Goal: Check status: Check status

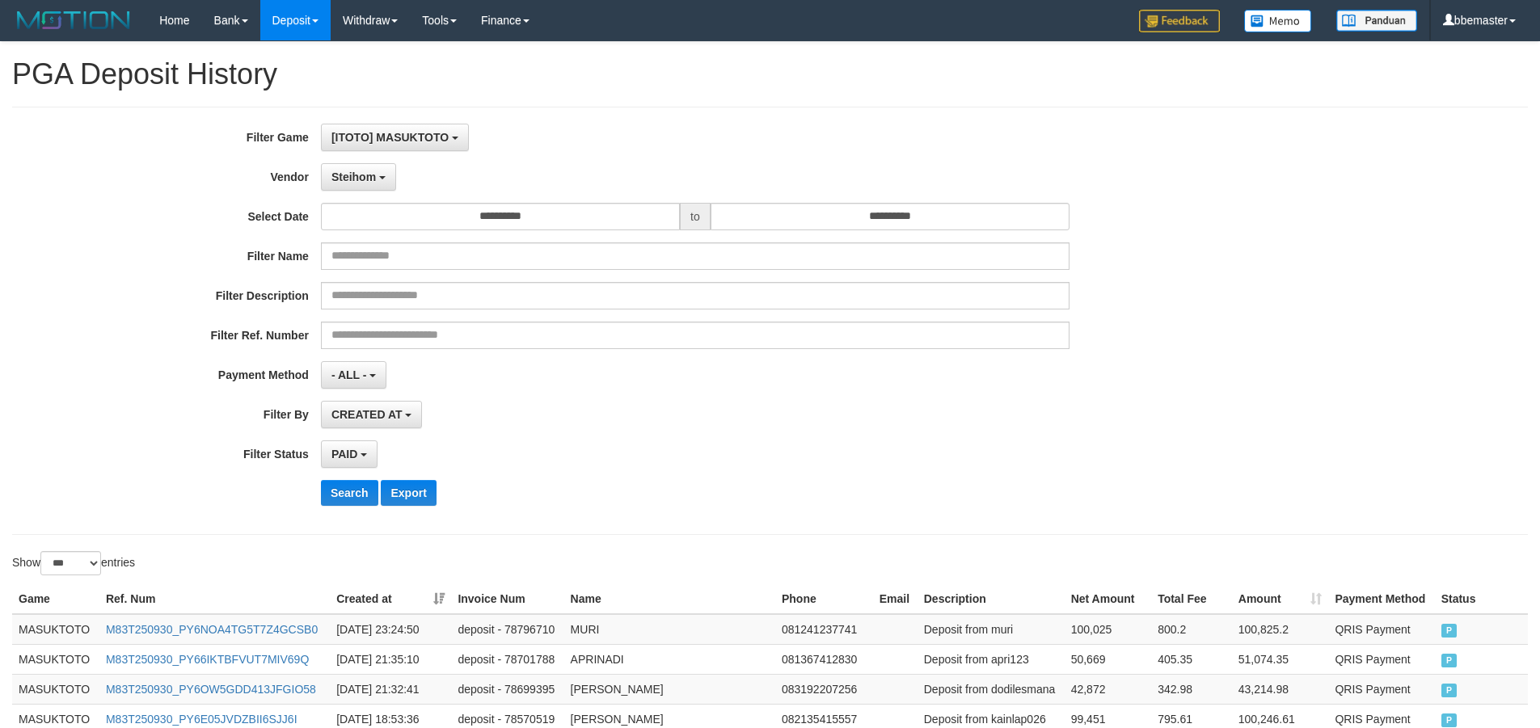
select select "****"
select select "**********"
select select "*"
select select "***"
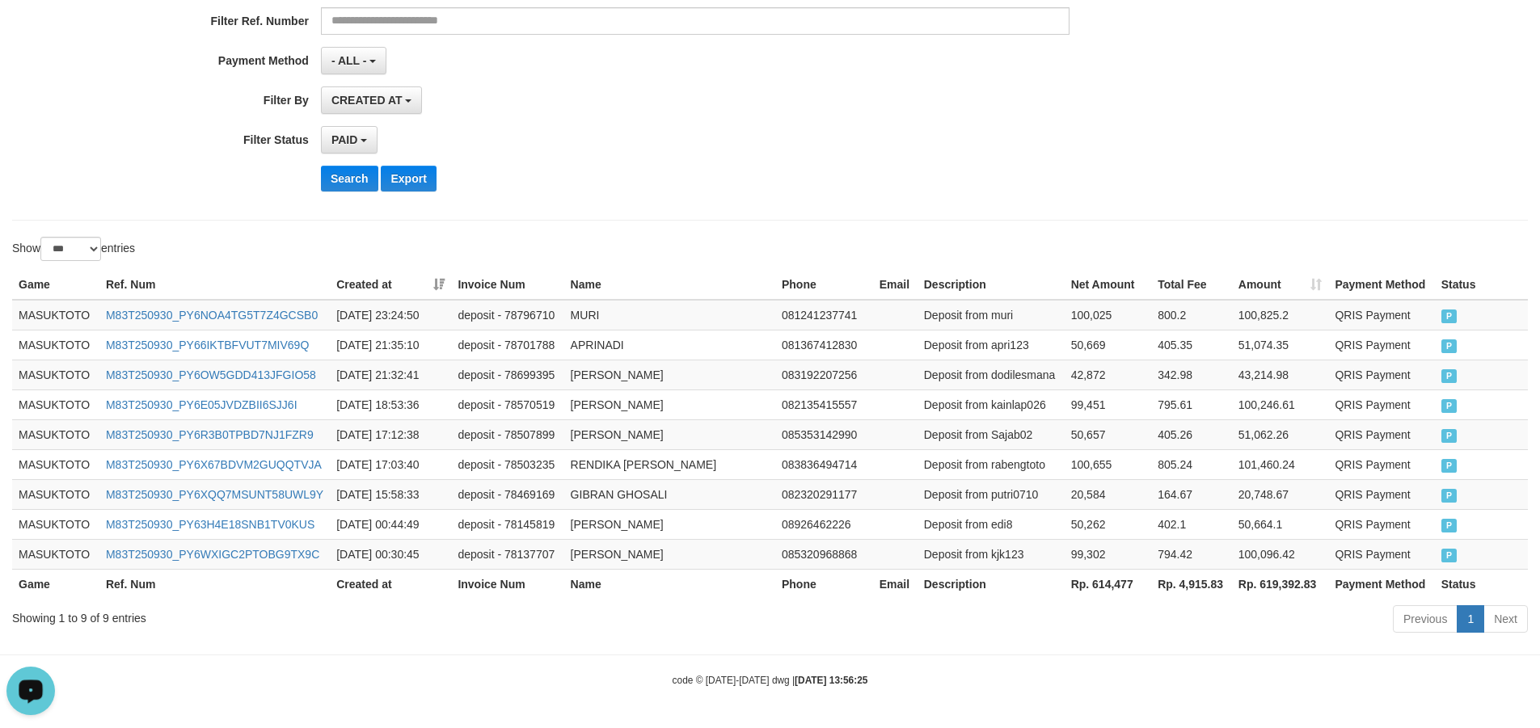
scroll to position [83, 0]
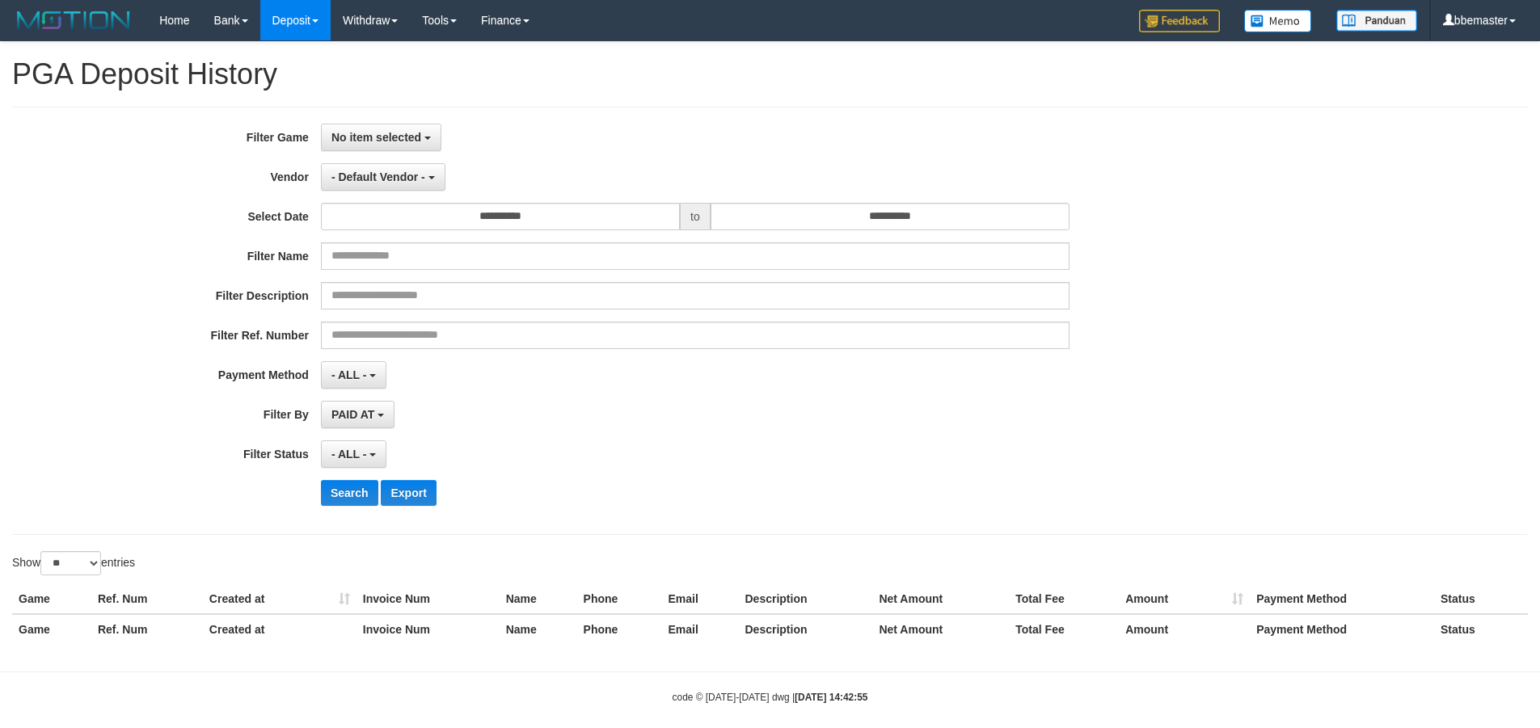
select select
select select "**"
click at [418, 131] on span "No item selected" at bounding box center [376, 137] width 90 height 13
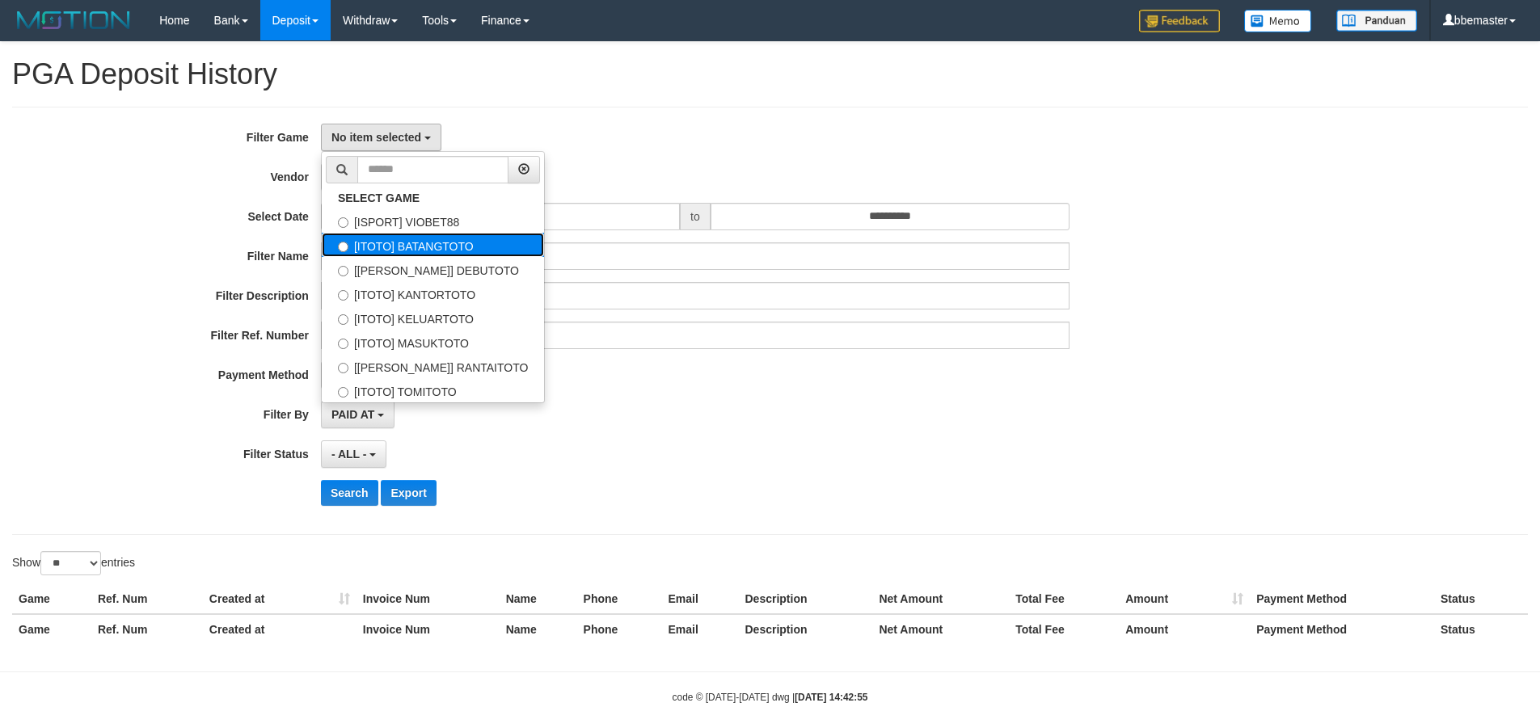
click at [430, 251] on label "[ITOTO] BATANGTOTO" at bounding box center [433, 245] width 222 height 24
select select "****"
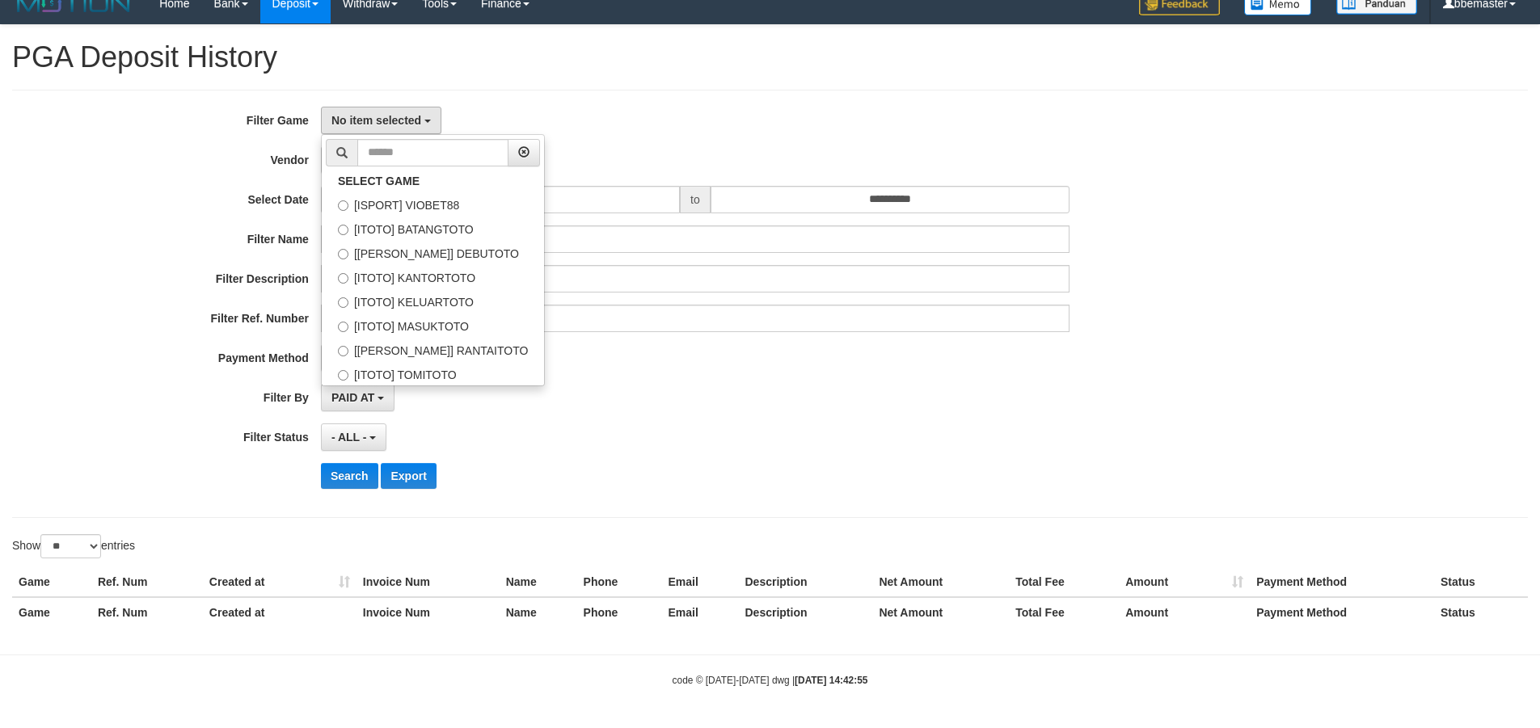
scroll to position [28, 0]
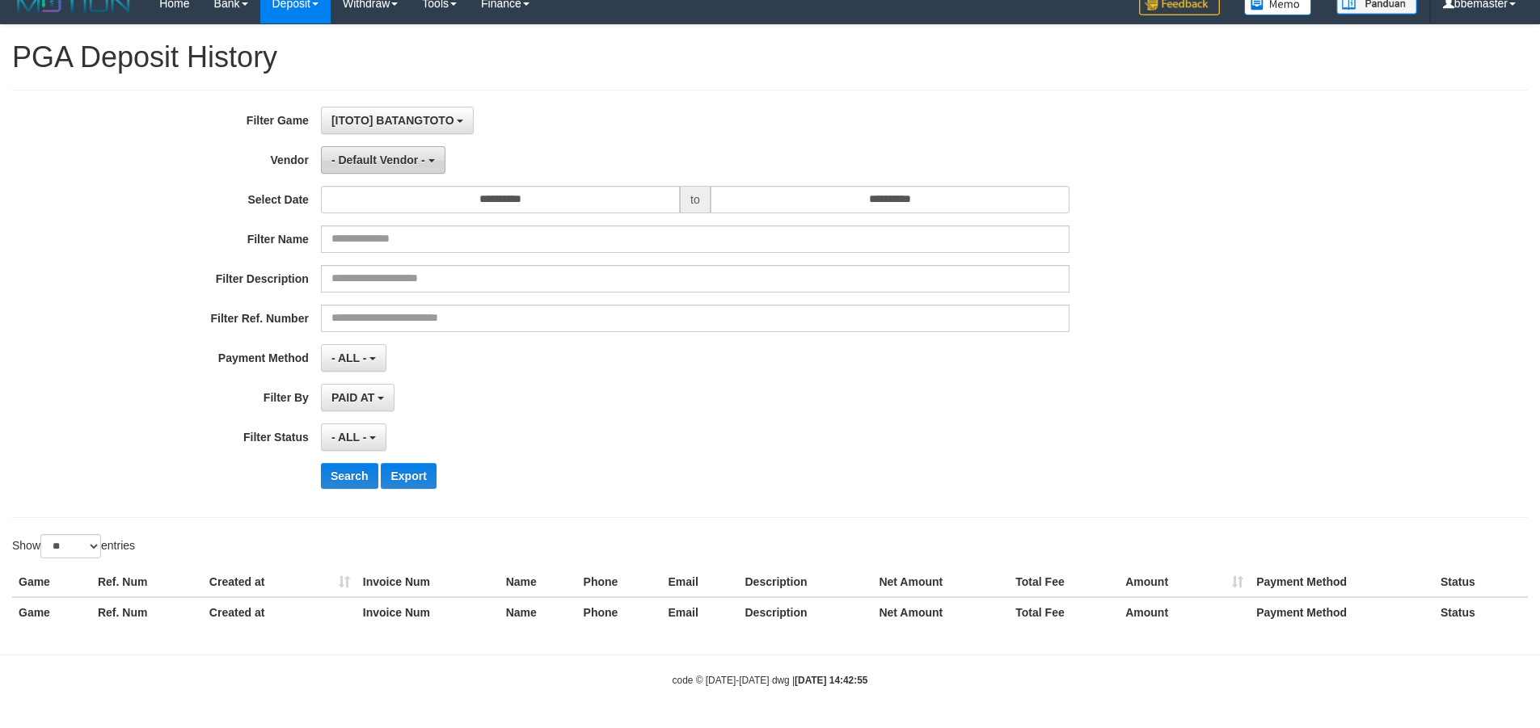
click at [371, 158] on span "- Default Vendor -" at bounding box center [378, 160] width 94 height 13
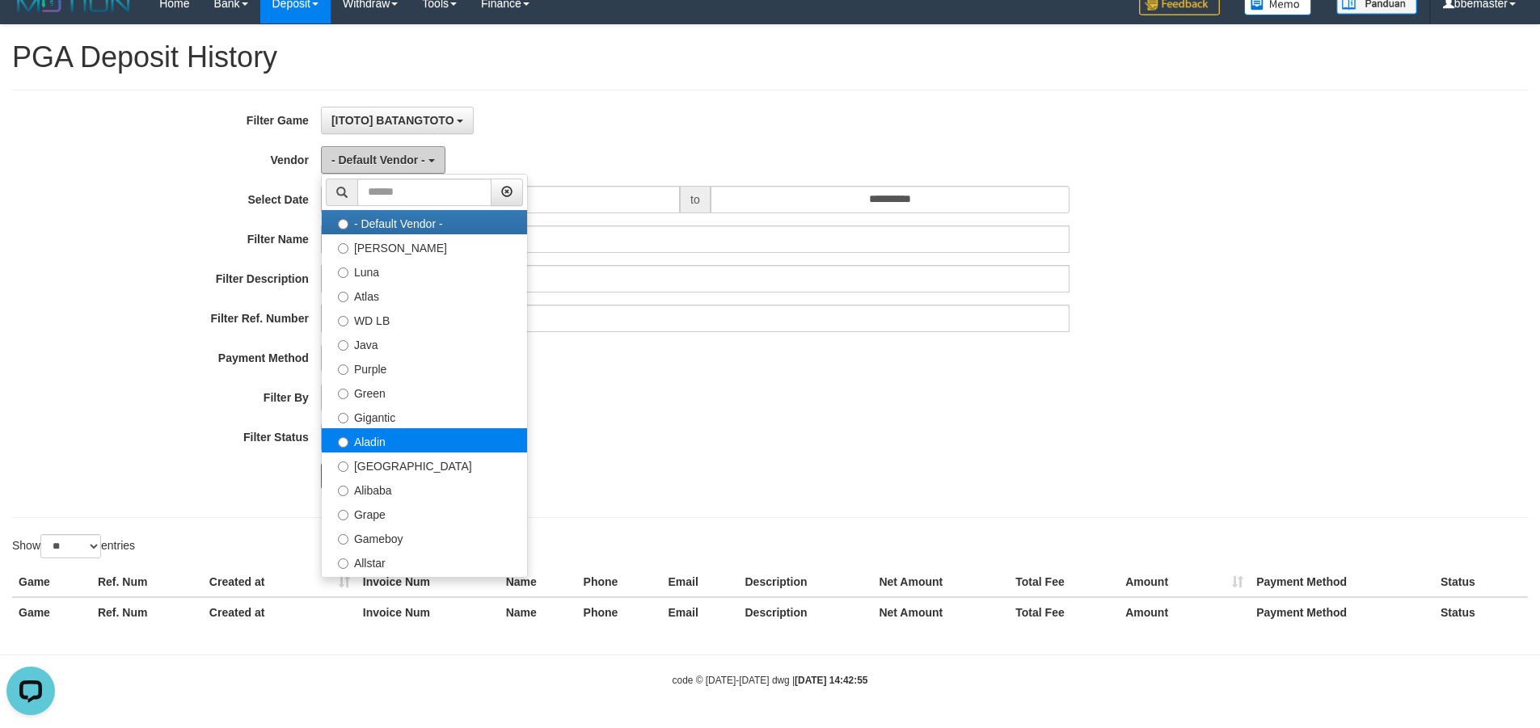
scroll to position [0, 0]
drag, startPoint x: 380, startPoint y: 441, endPoint x: 412, endPoint y: 239, distance: 204.6
click at [380, 441] on label "Aladin" at bounding box center [424, 441] width 205 height 24
select select "**********"
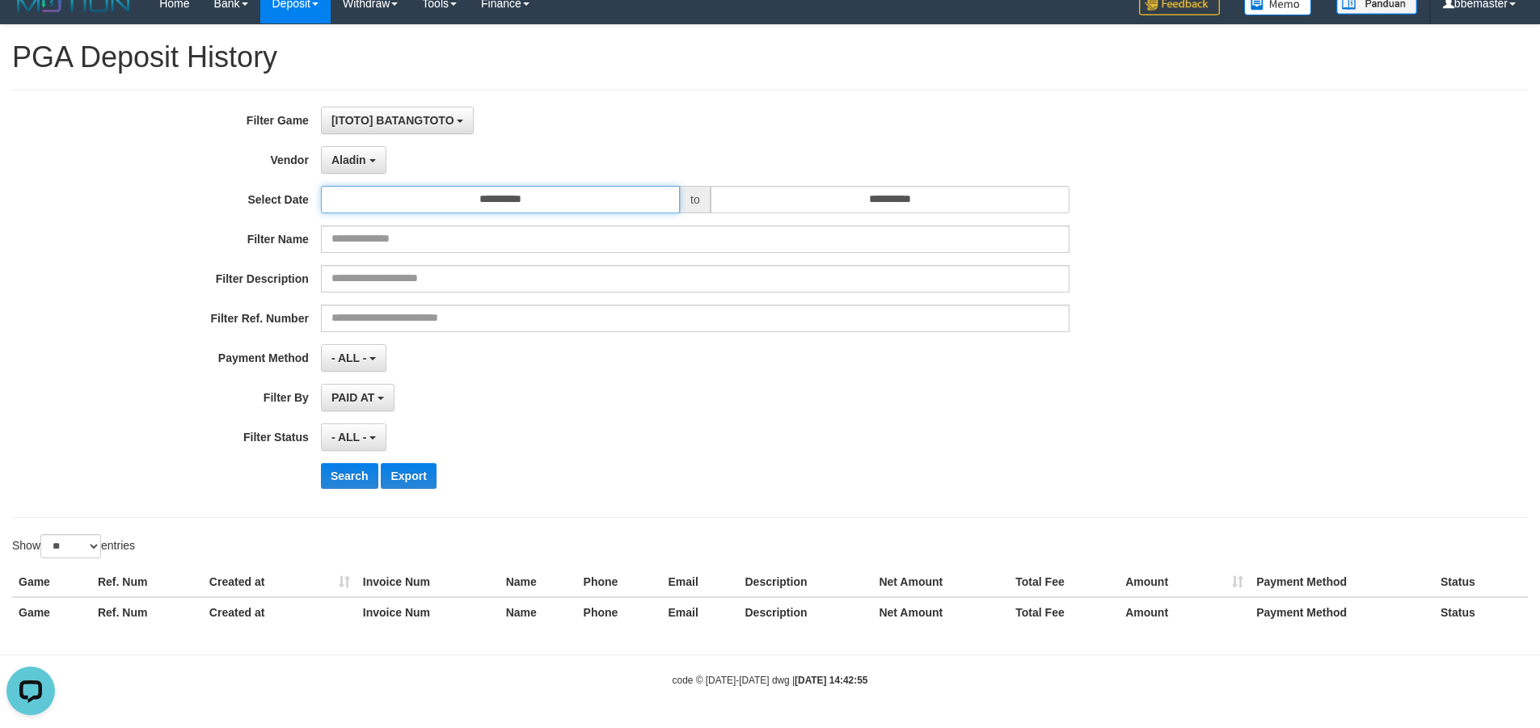
click at [395, 209] on input "**********" at bounding box center [500, 199] width 359 height 27
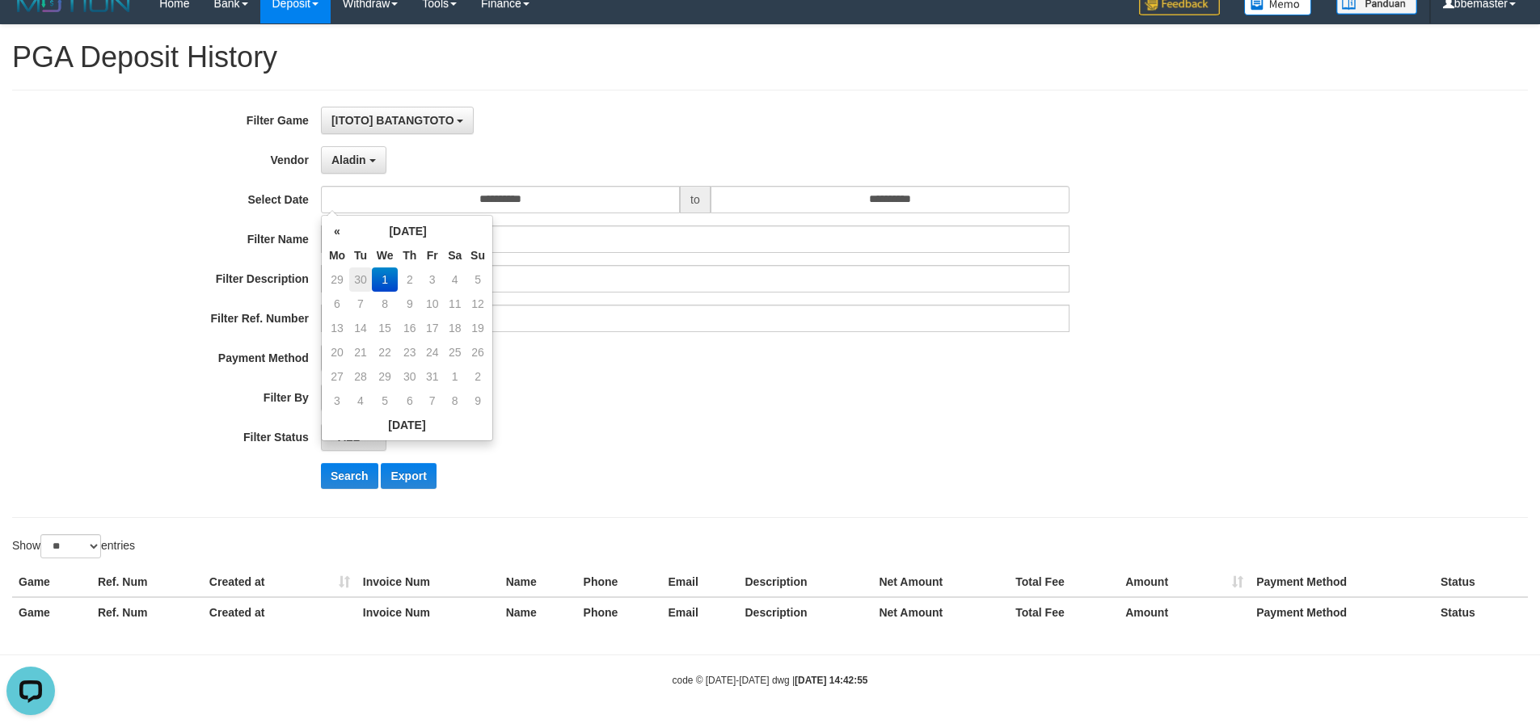
click at [356, 277] on td "30" at bounding box center [360, 280] width 23 height 24
type input "**********"
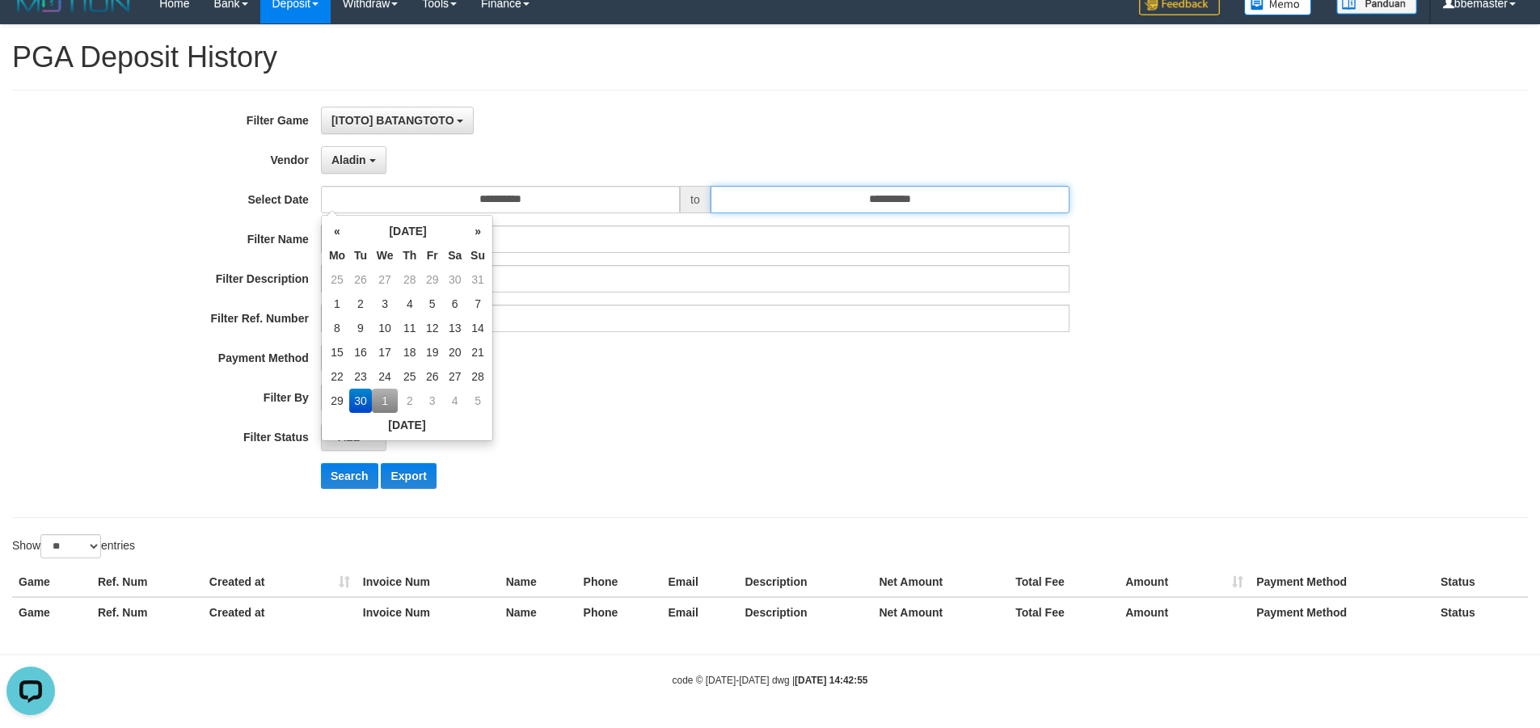
click at [809, 194] on input "**********" at bounding box center [890, 199] width 359 height 27
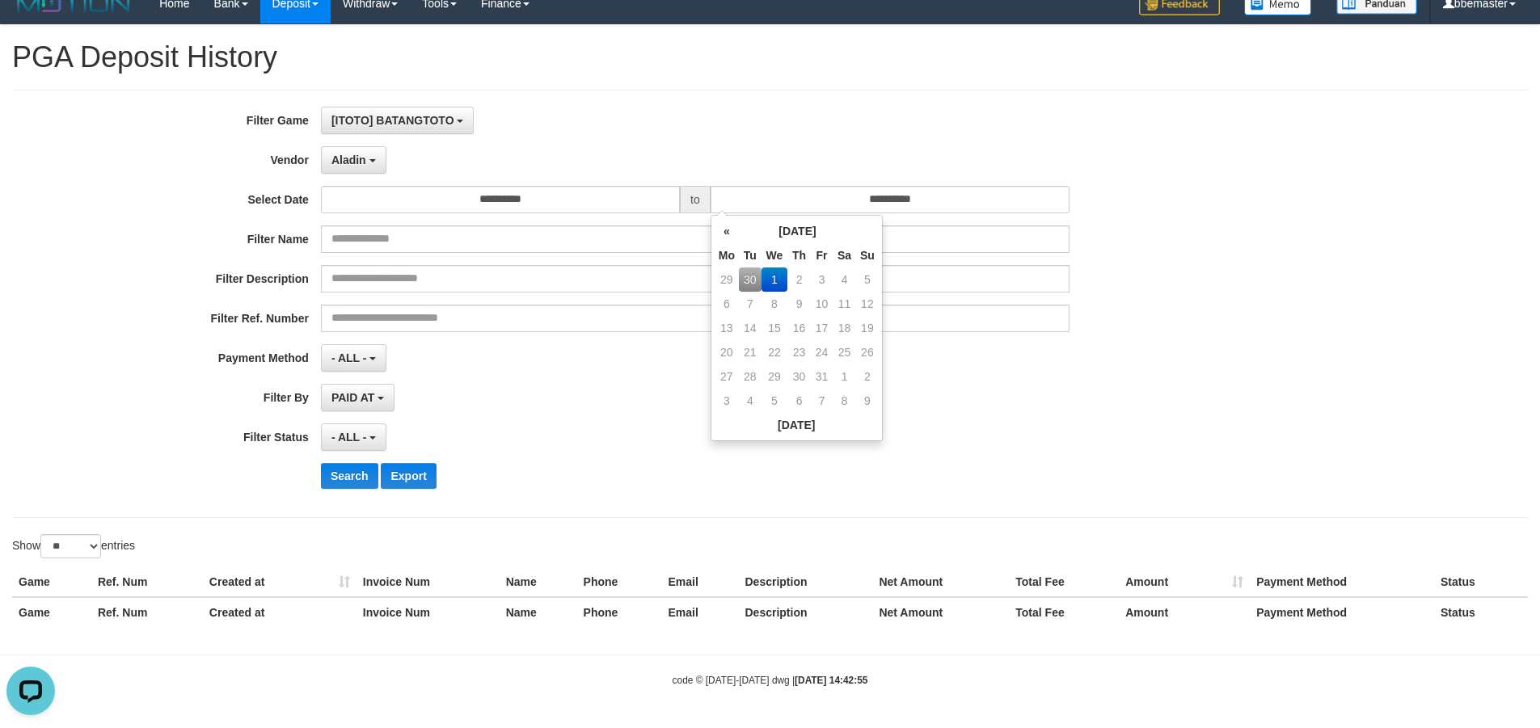
click at [745, 285] on td "30" at bounding box center [750, 280] width 23 height 24
type input "**********"
drag, startPoint x: 687, startPoint y: 412, endPoint x: 569, endPoint y: 429, distance: 119.4
click at [686, 412] on div "**********" at bounding box center [642, 304] width 1284 height 395
click at [367, 401] on span "PAID AT" at bounding box center [352, 397] width 43 height 13
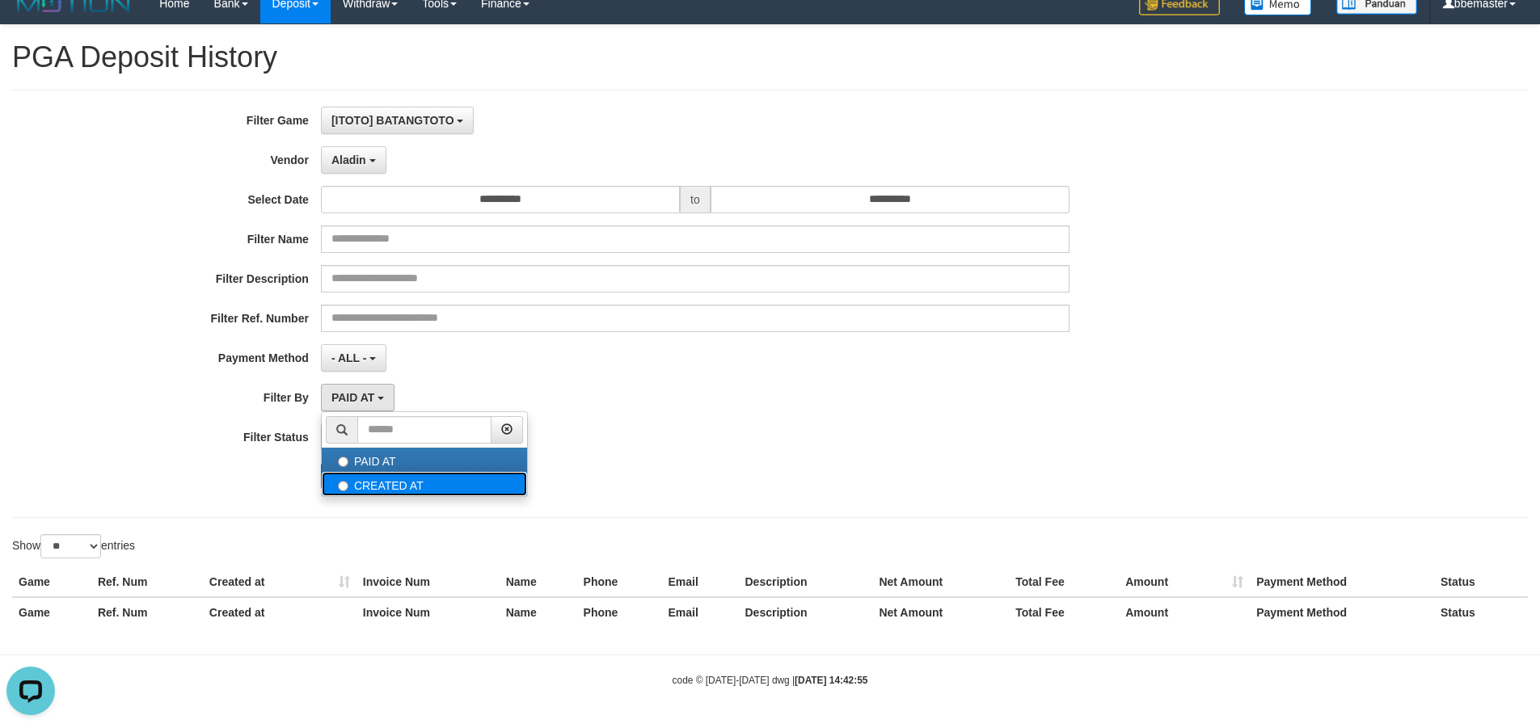
click at [387, 485] on label "CREATED AT" at bounding box center [424, 484] width 205 height 24
select select "*"
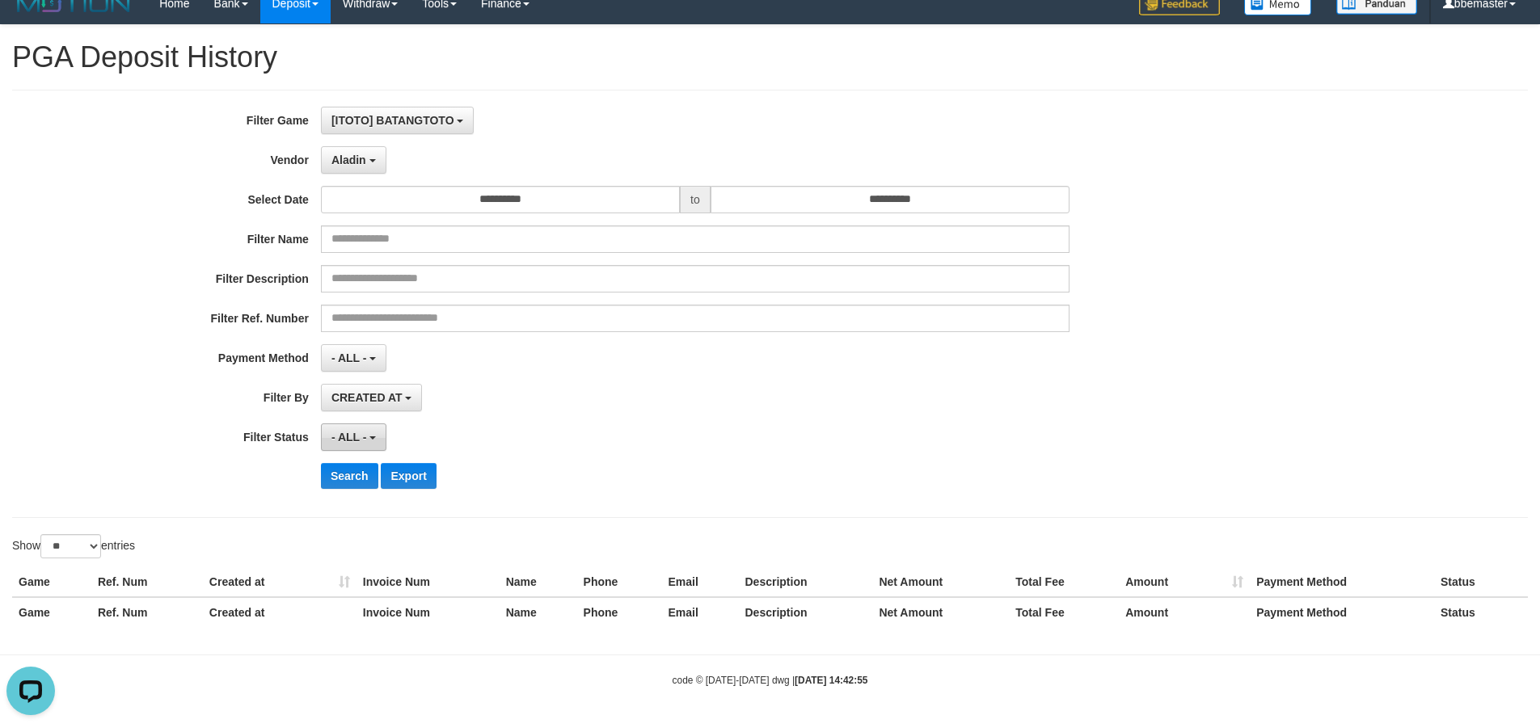
drag, startPoint x: 361, startPoint y: 424, endPoint x: 391, endPoint y: 551, distance: 129.8
click at [361, 426] on button "- ALL -" at bounding box center [353, 437] width 65 height 27
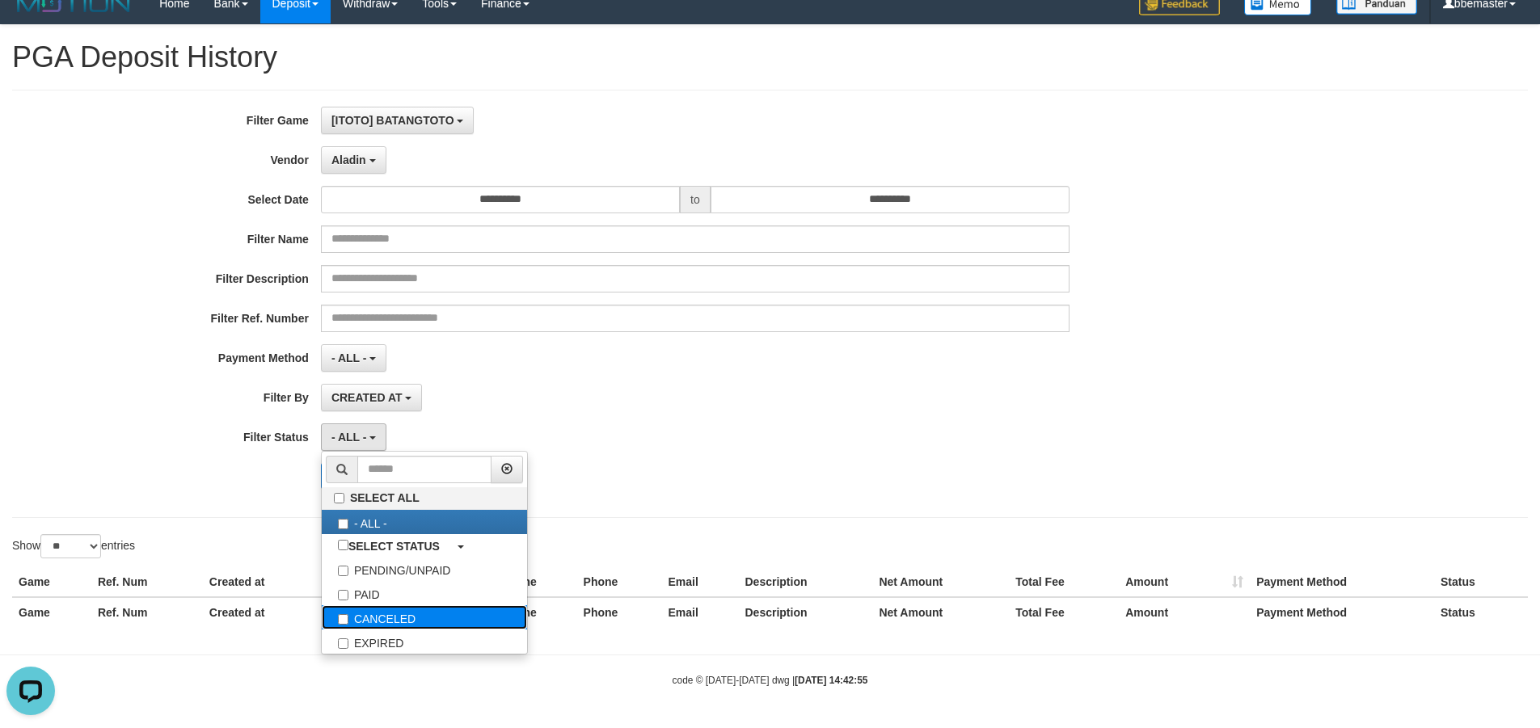
click at [393, 606] on label "CANCELED" at bounding box center [424, 618] width 205 height 24
select select "*"
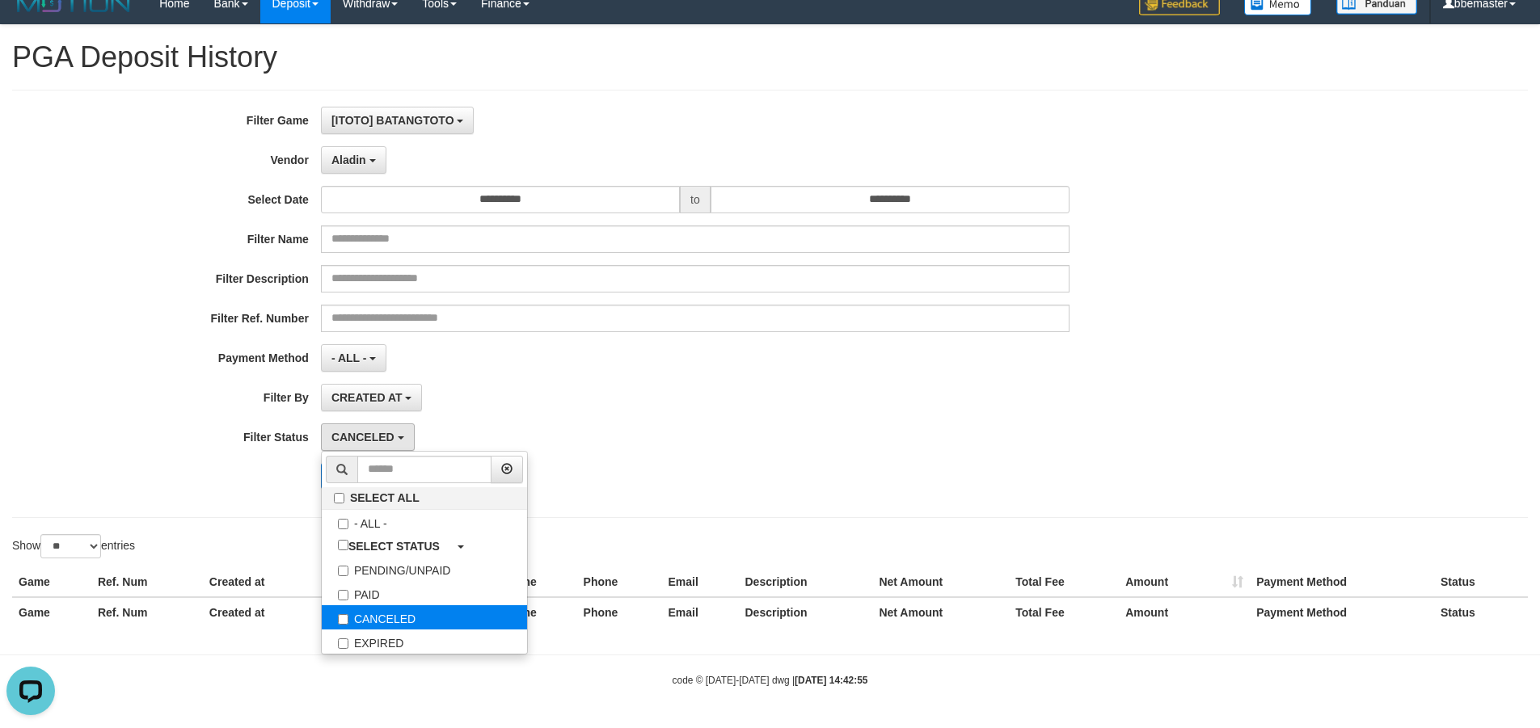
click at [400, 616] on label "CANCELED" at bounding box center [424, 618] width 205 height 24
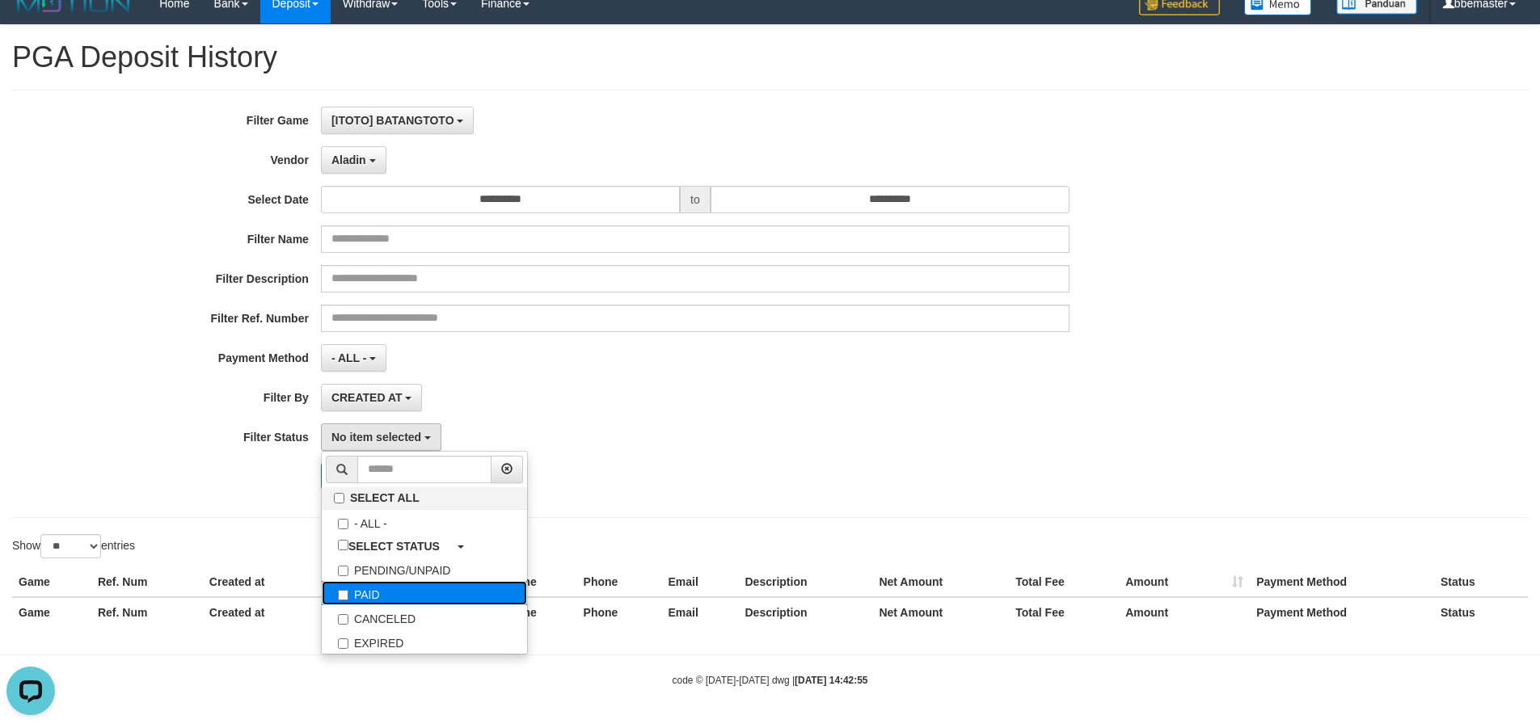
click at [352, 585] on label "PAID" at bounding box center [424, 593] width 205 height 24
select select "*"
click at [842, 463] on div "Search Export" at bounding box center [802, 476] width 963 height 26
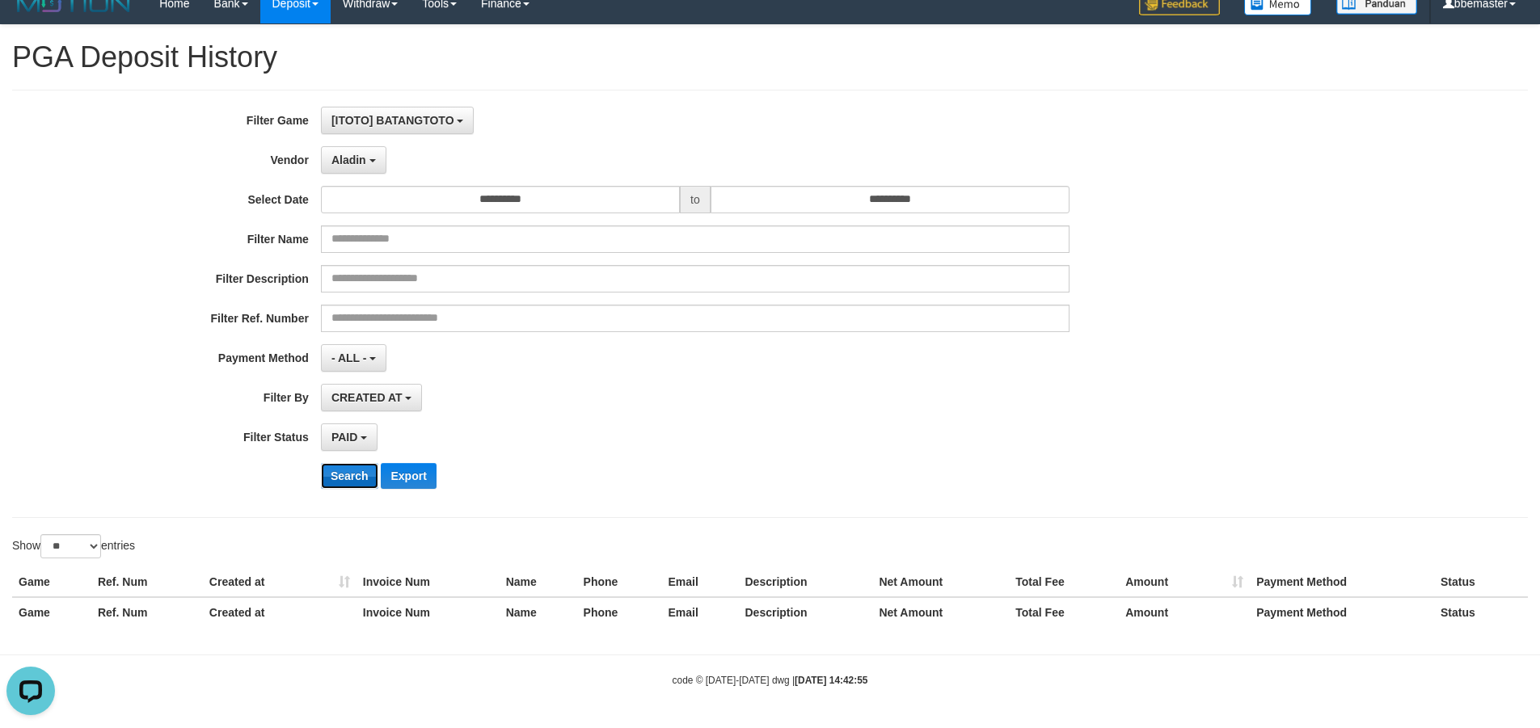
click at [350, 478] on button "Search" at bounding box center [349, 476] width 57 height 26
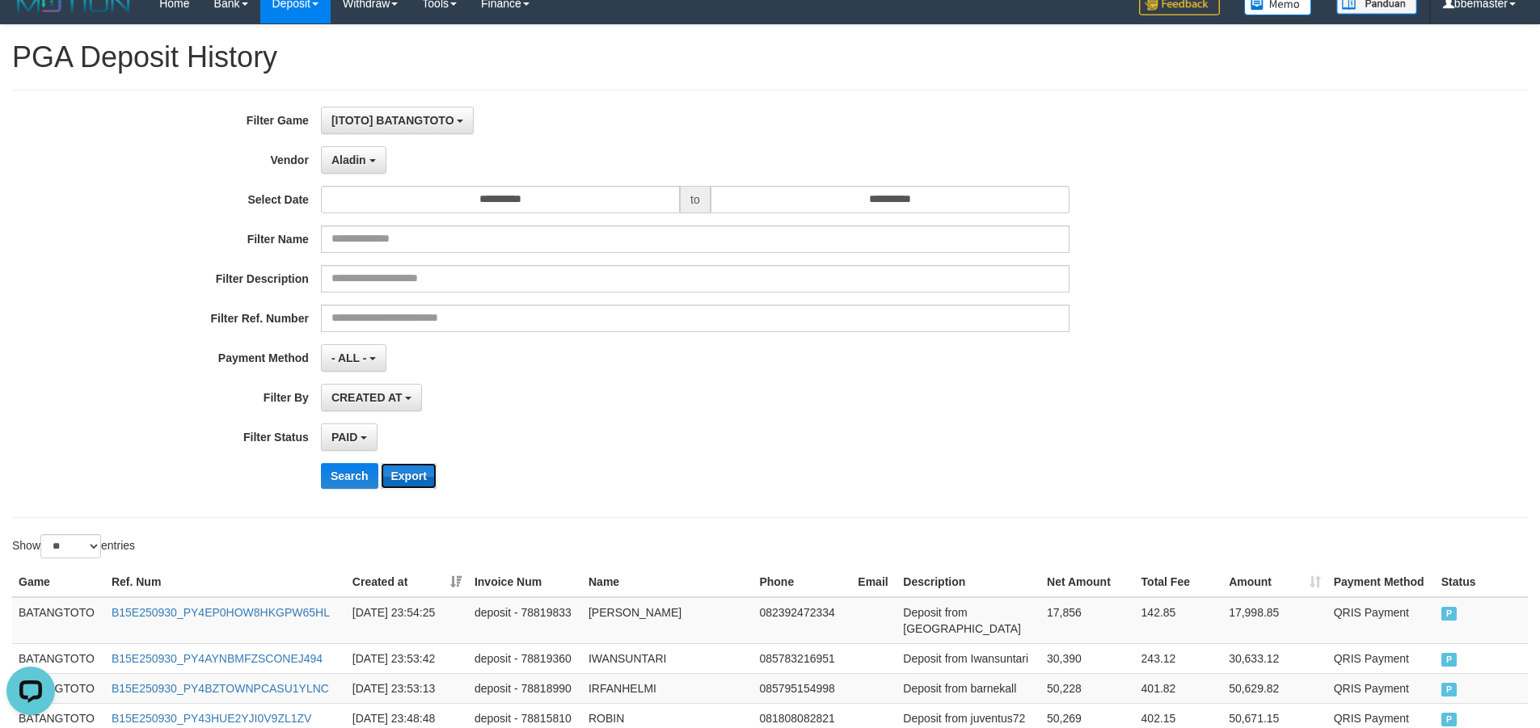
click at [416, 473] on button "Export" at bounding box center [408, 476] width 55 height 26
click at [372, 159] on b "button" at bounding box center [372, 160] width 6 height 3
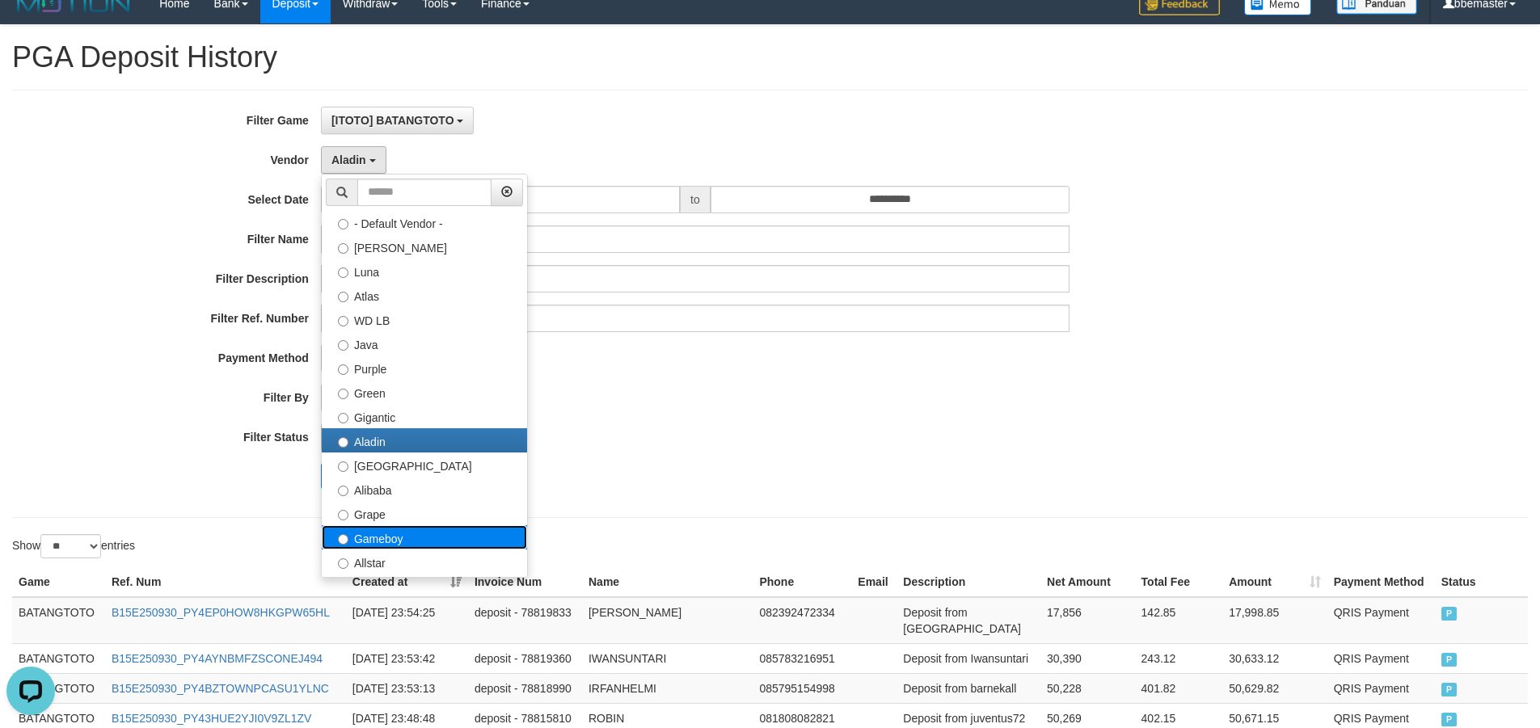
click at [404, 538] on label "Gameboy" at bounding box center [424, 538] width 205 height 24
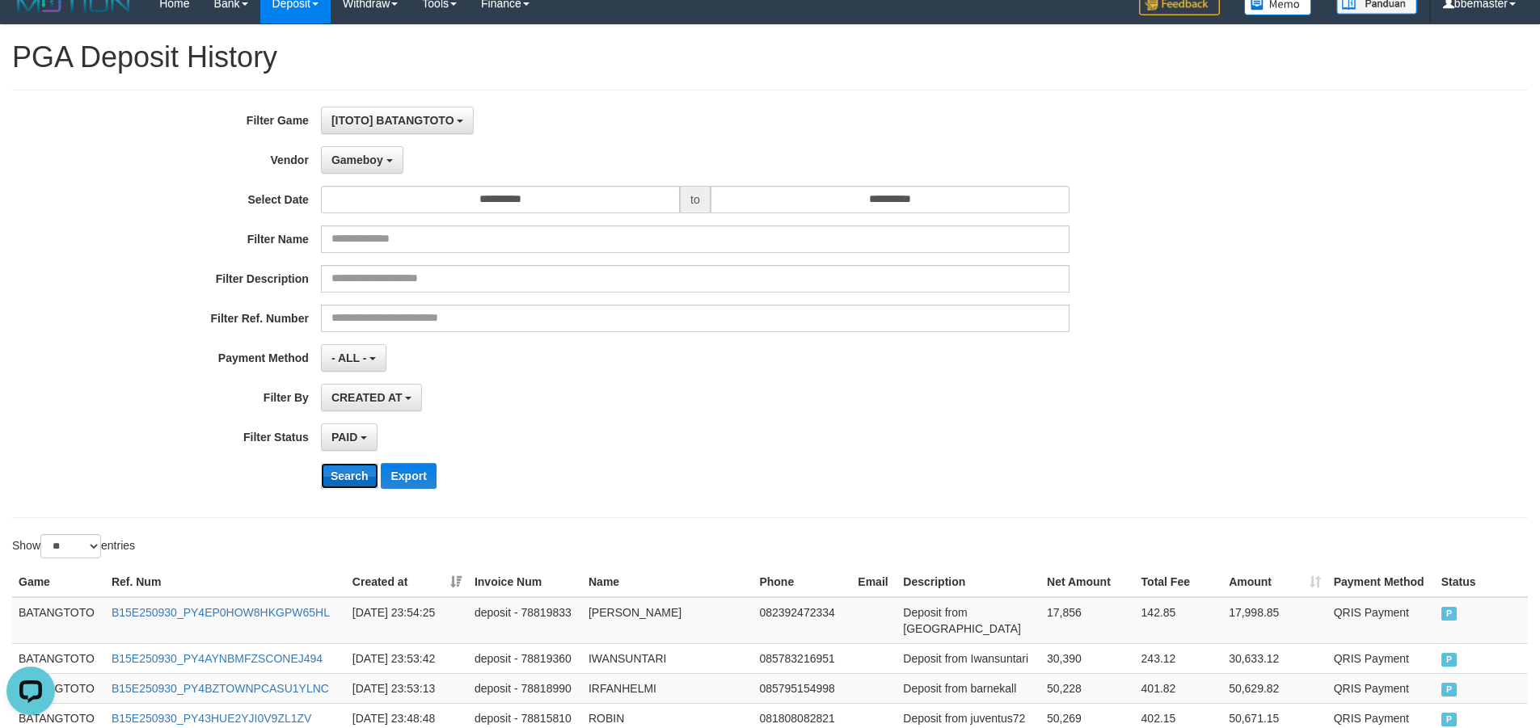
click at [340, 471] on button "Search" at bounding box center [349, 476] width 57 height 26
drag, startPoint x: 608, startPoint y: 433, endPoint x: 714, endPoint y: 427, distance: 106.1
click at [614, 432] on div "PAID SELECT ALL - ALL - SELECT STATUS PENDING/UNPAID PAID CANCELED EXPIRED" at bounding box center [695, 437] width 749 height 27
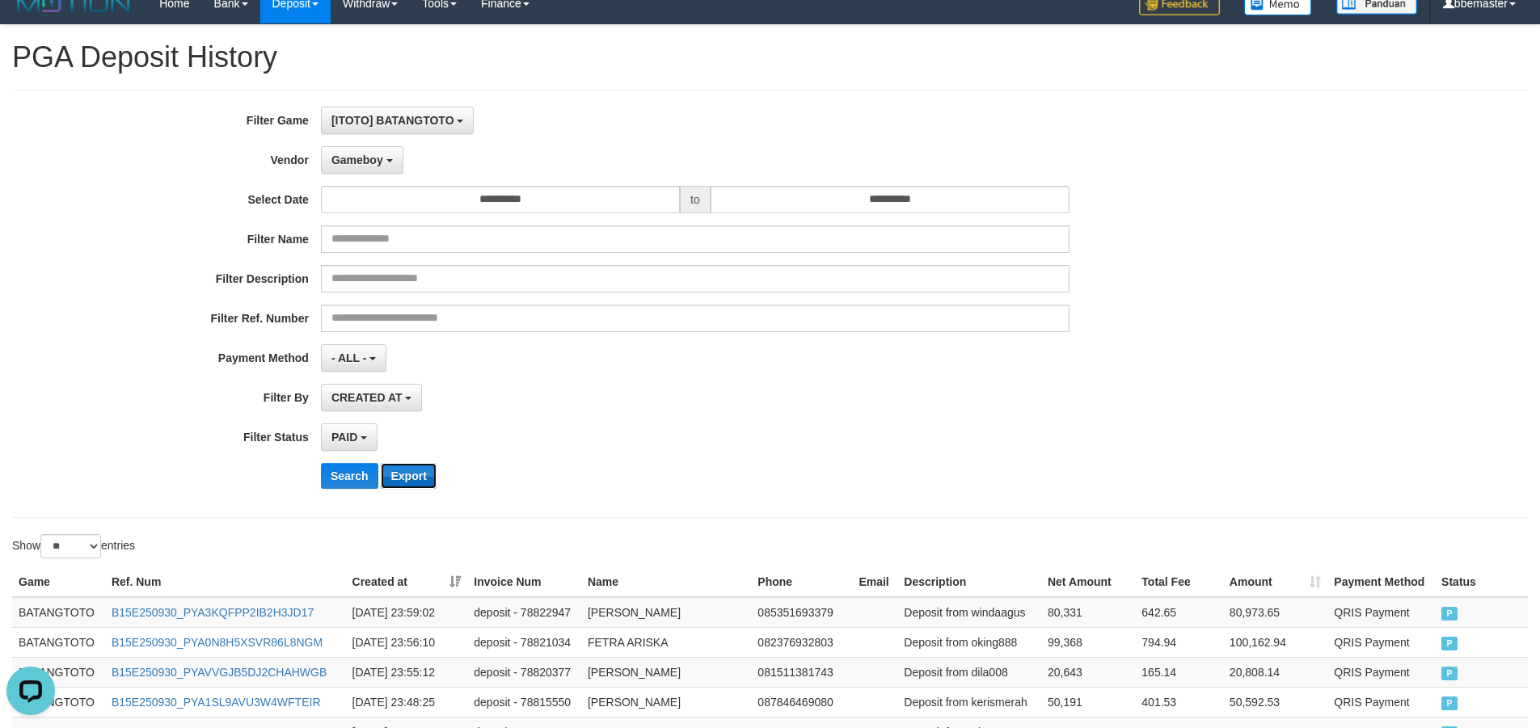
click at [416, 481] on button "Export" at bounding box center [408, 476] width 55 height 26
click at [371, 162] on span "Gameboy" at bounding box center [357, 160] width 52 height 13
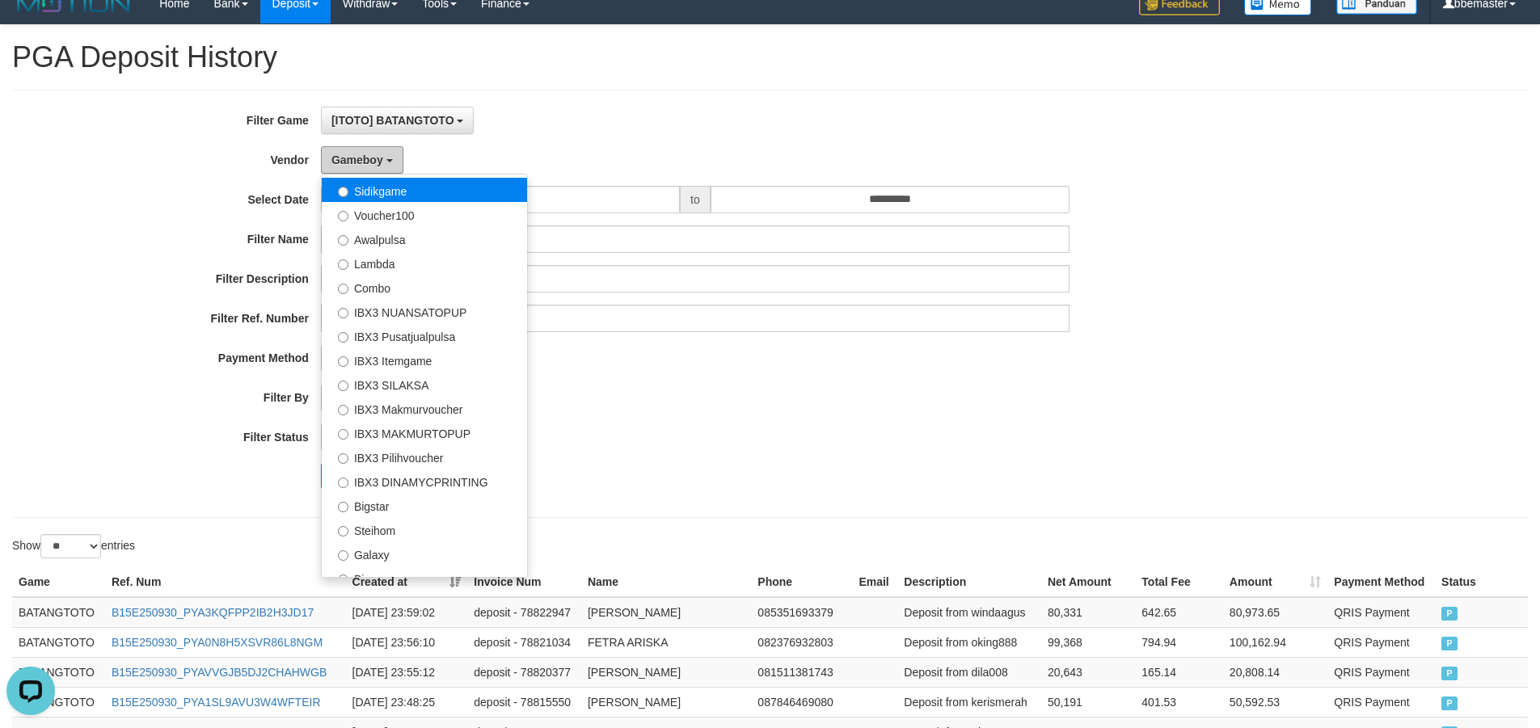
scroll to position [603, 0]
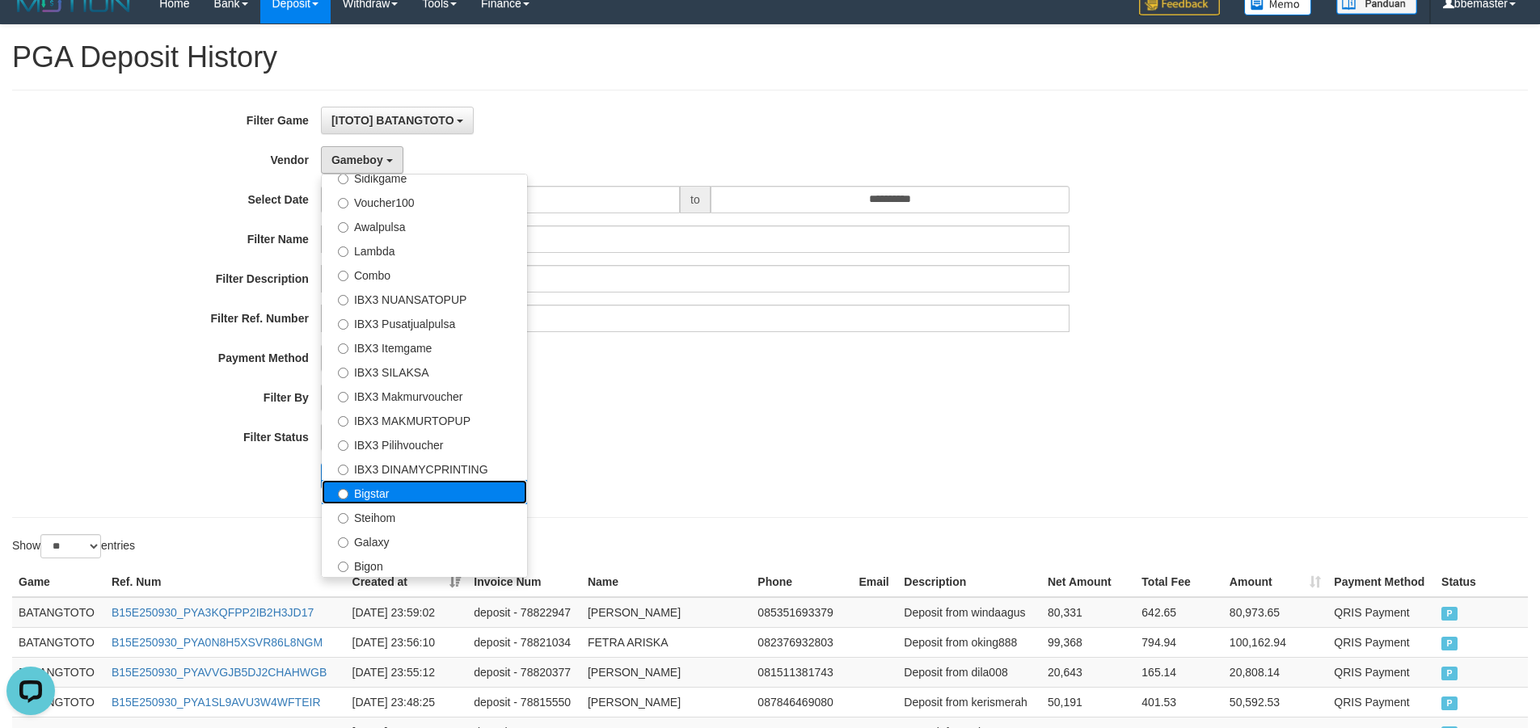
click at [386, 492] on label "Bigstar" at bounding box center [424, 492] width 205 height 24
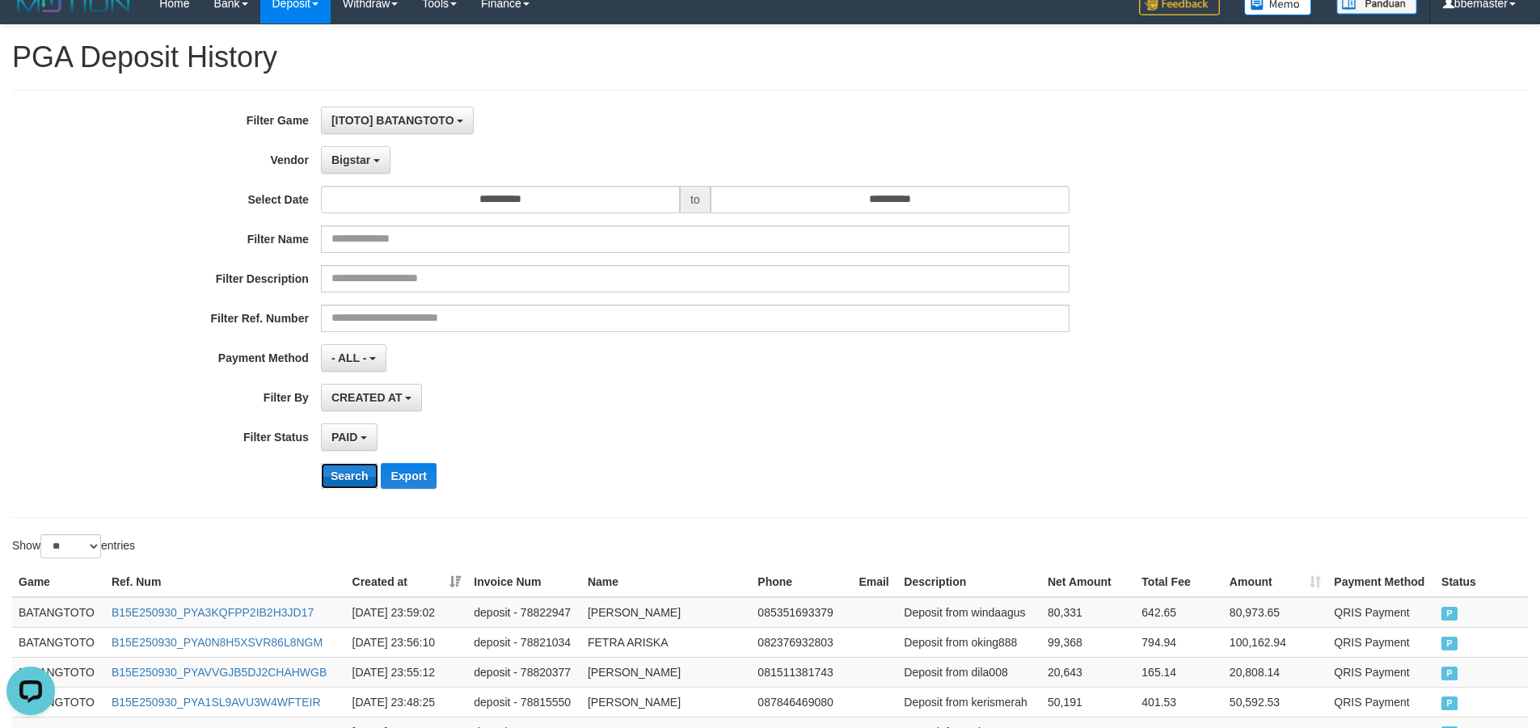
click at [345, 478] on button "Search" at bounding box center [349, 476] width 57 height 26
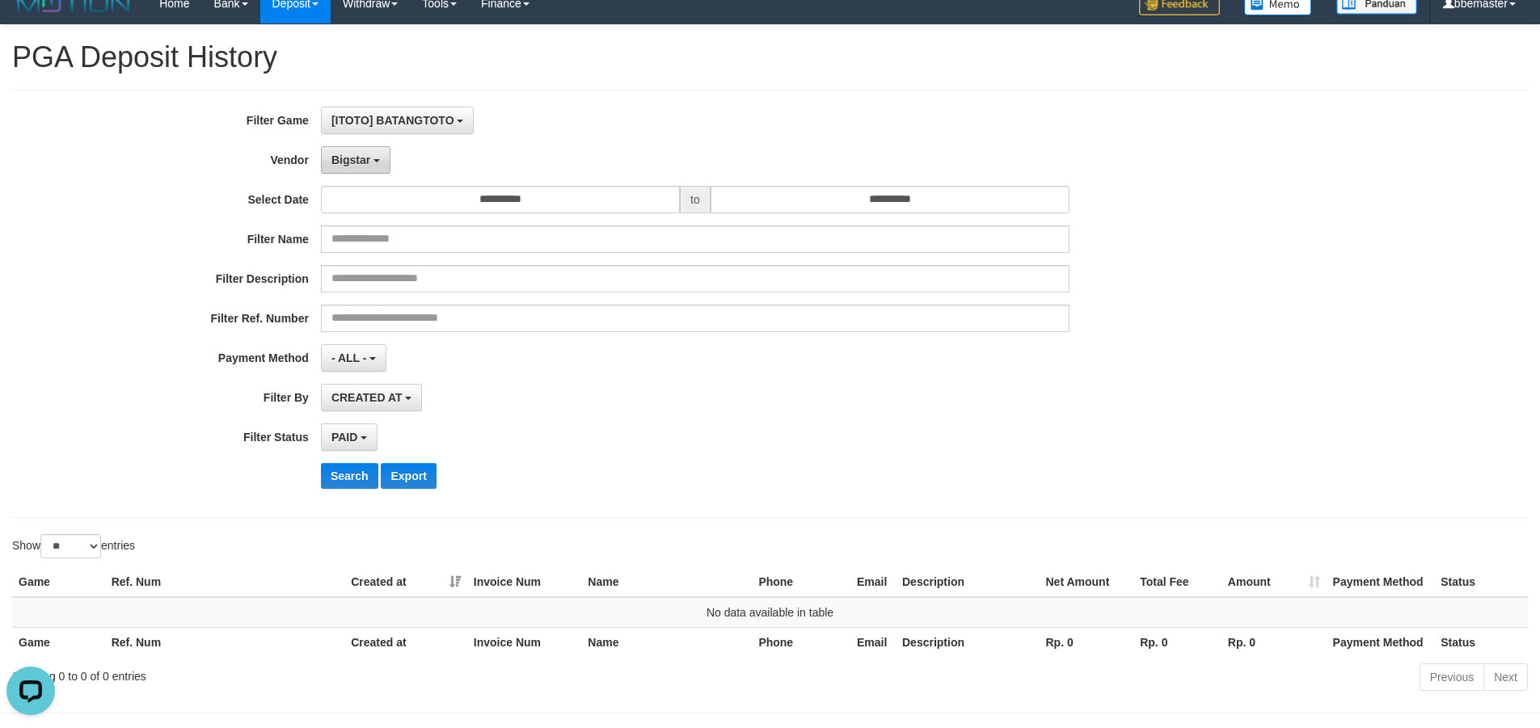
click at [349, 158] on span "Bigstar" at bounding box center [350, 160] width 39 height 13
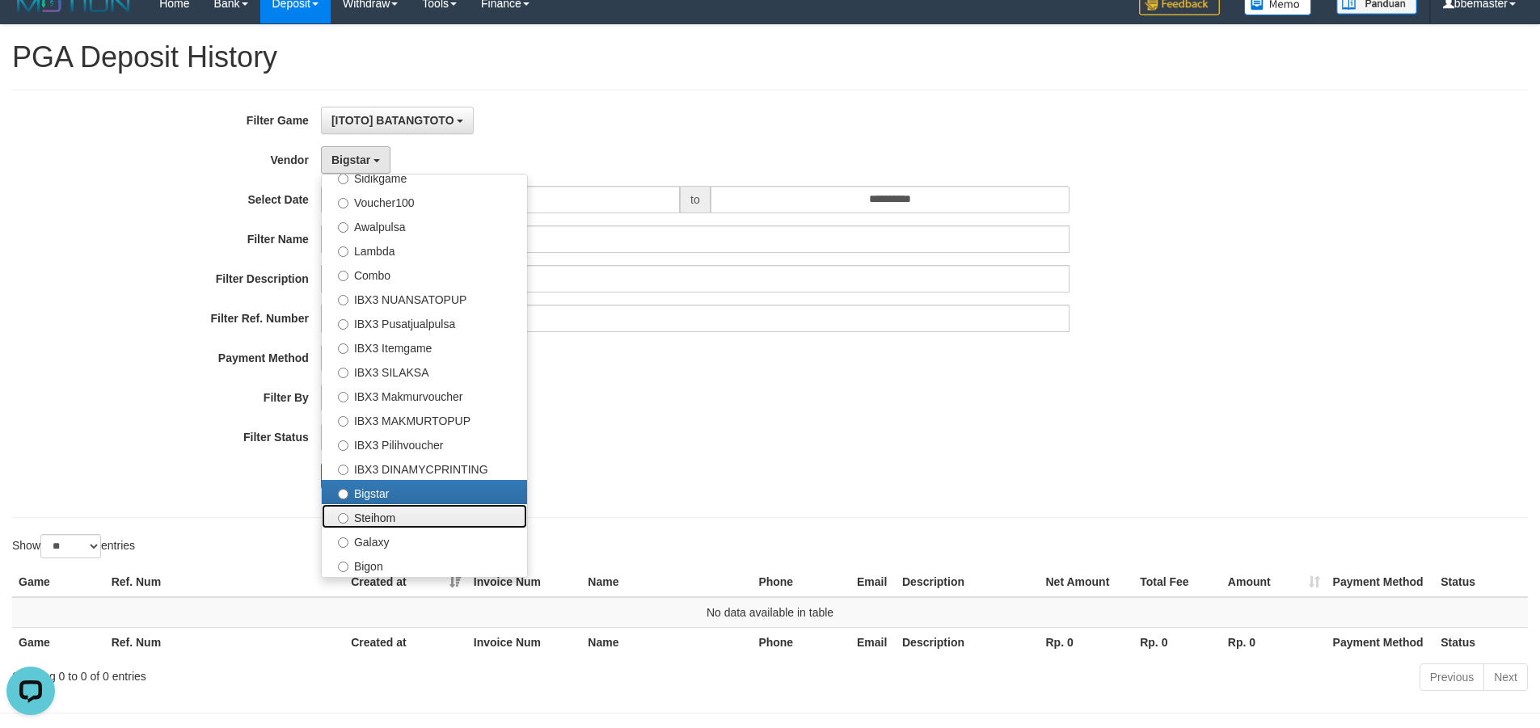
click at [365, 513] on label "Steihom" at bounding box center [424, 517] width 205 height 24
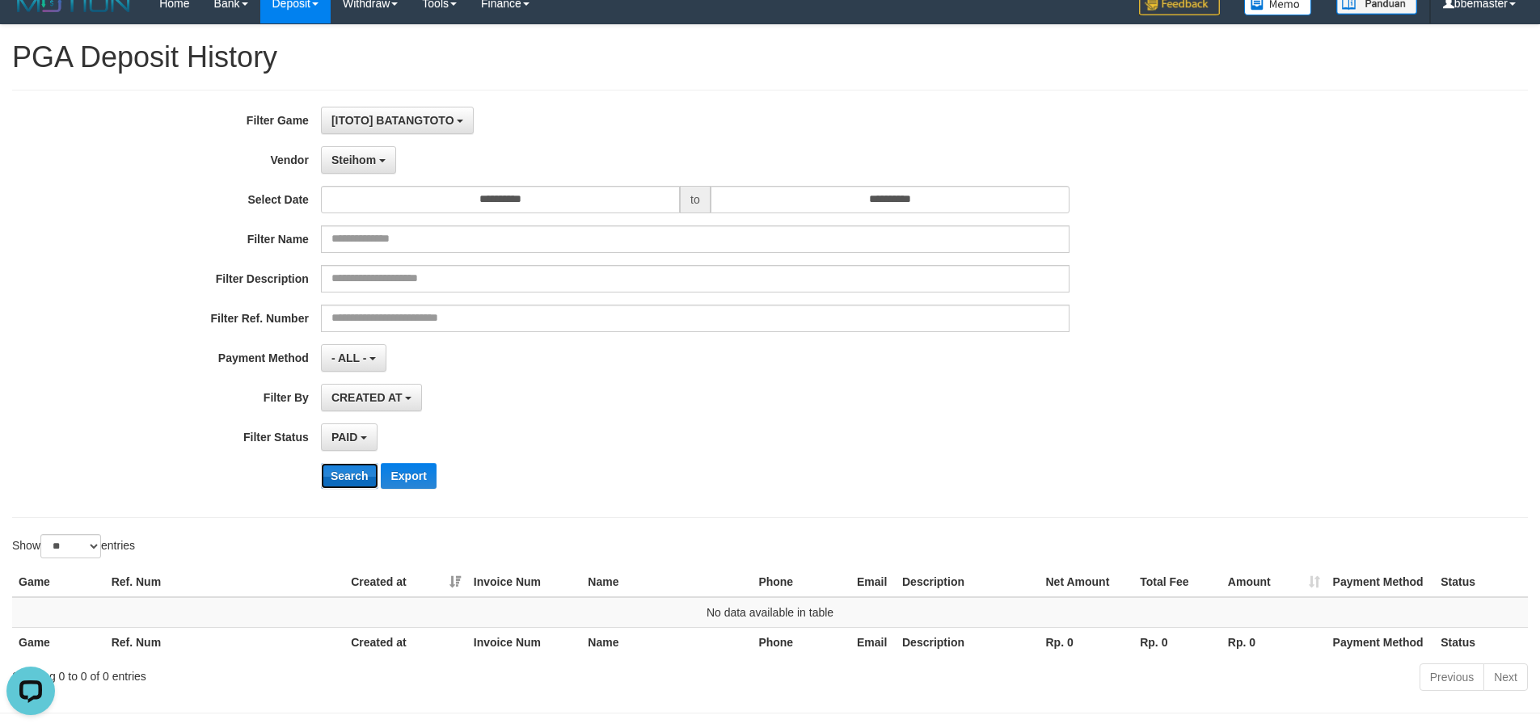
click at [348, 475] on button "Search" at bounding box center [349, 476] width 57 height 26
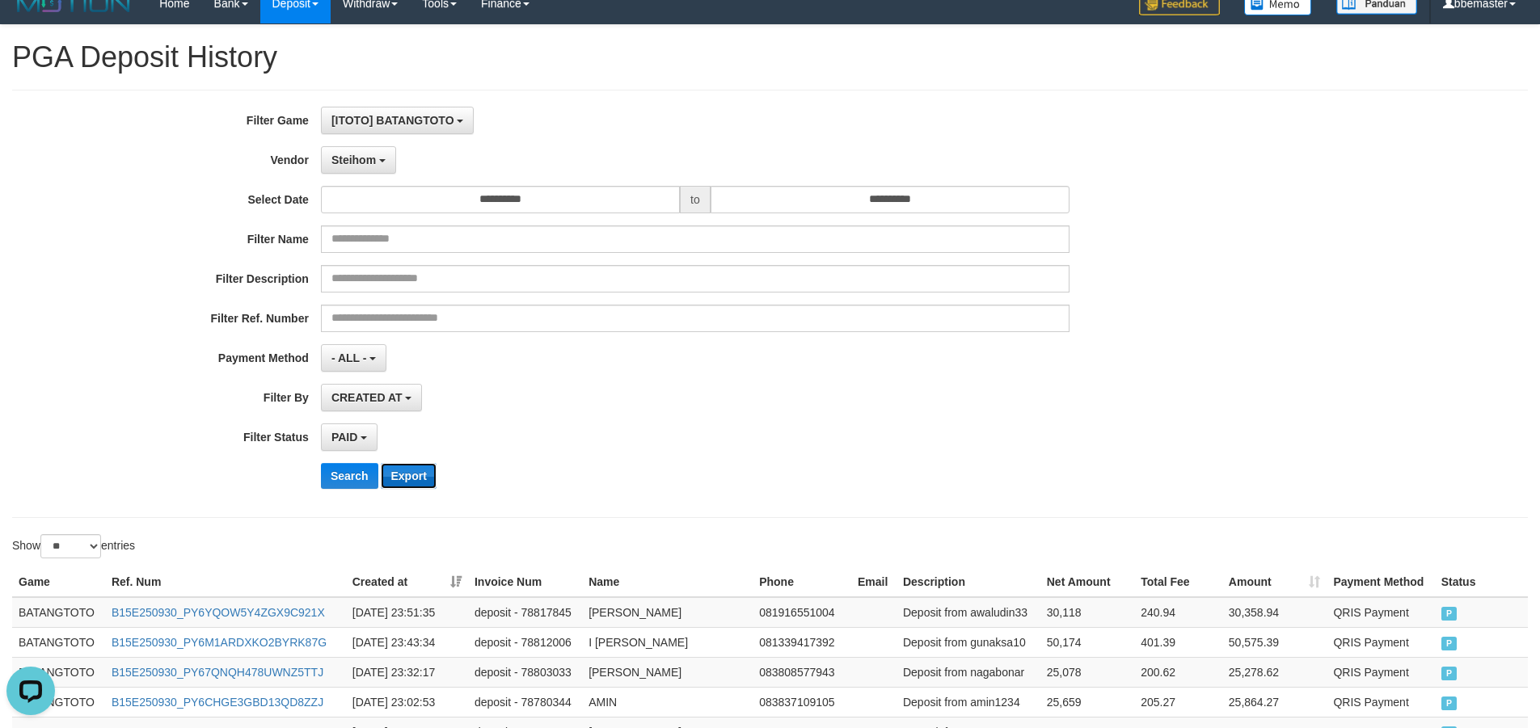
click at [418, 482] on button "Export" at bounding box center [408, 476] width 55 height 26
drag, startPoint x: 353, startPoint y: 158, endPoint x: 369, endPoint y: 192, distance: 37.6
click at [353, 158] on span "Steihom" at bounding box center [353, 160] width 44 height 13
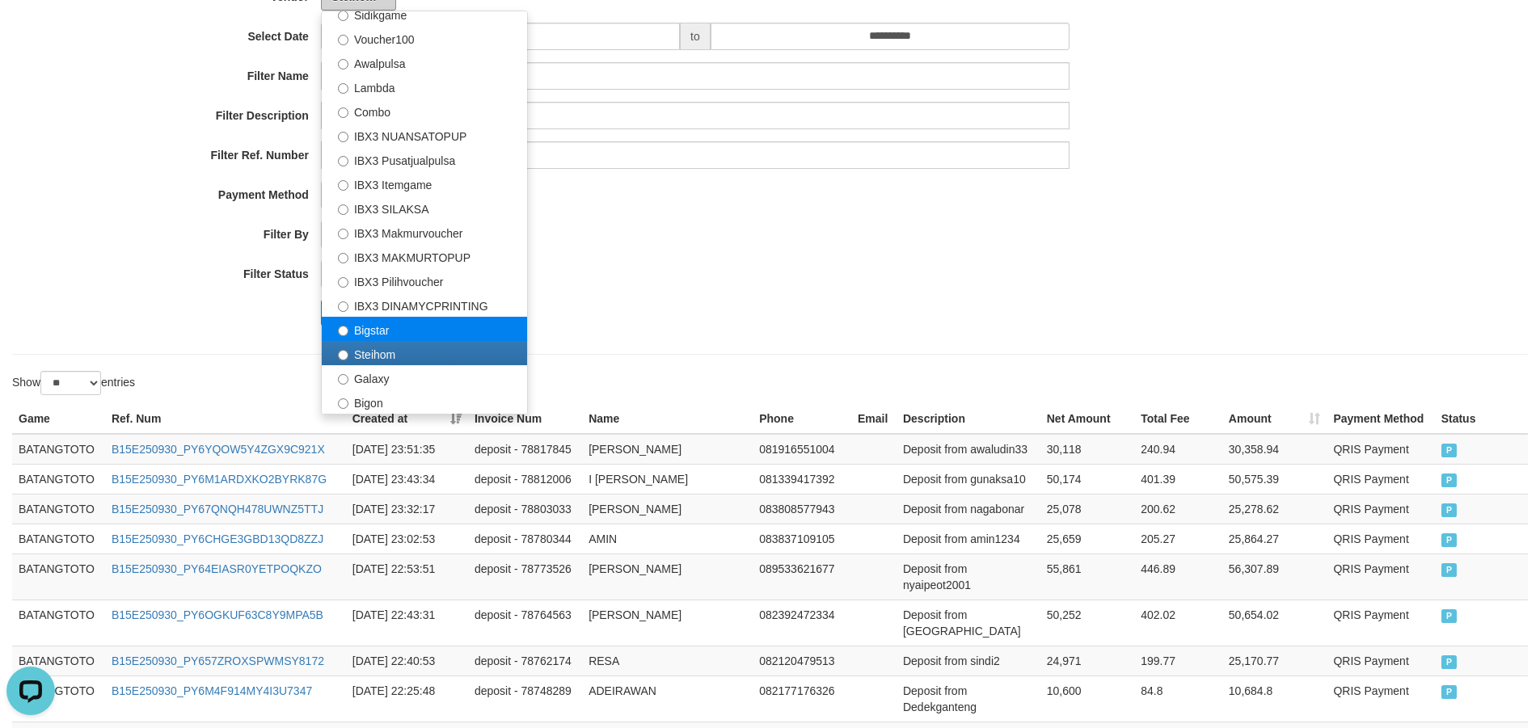
scroll to position [260, 0]
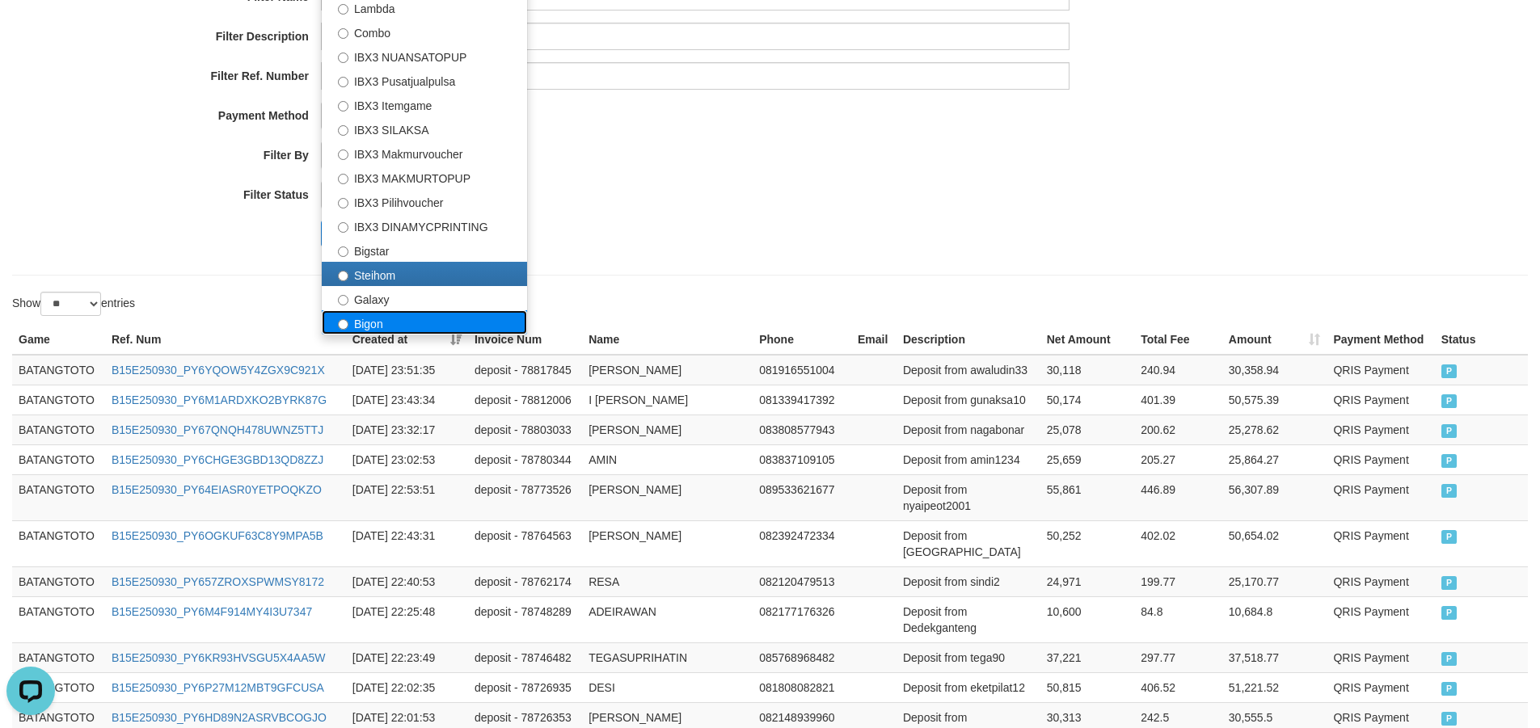
click at [382, 321] on label "Bigon" at bounding box center [424, 322] width 205 height 24
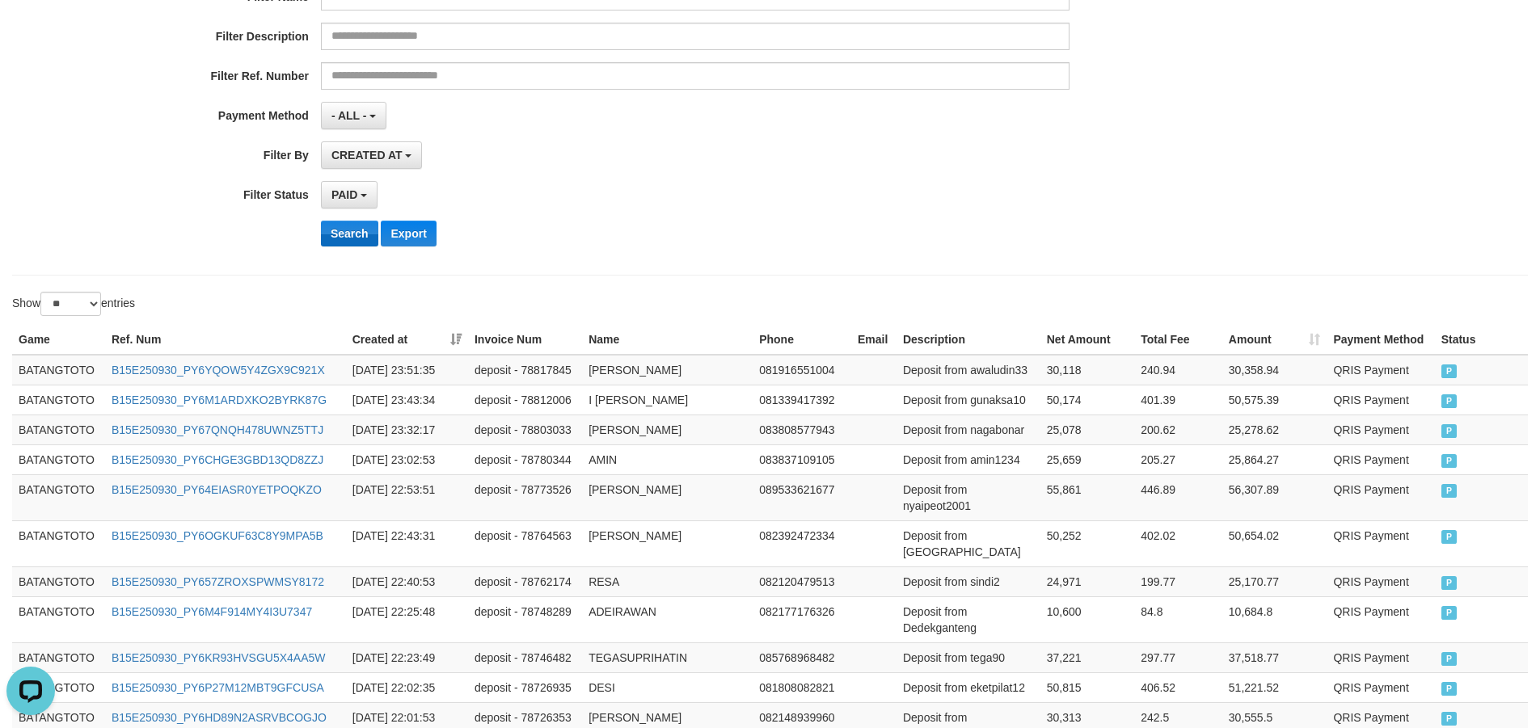
click at [355, 246] on div "**********" at bounding box center [642, 61] width 1284 height 395
click at [353, 239] on button "Search" at bounding box center [349, 234] width 57 height 26
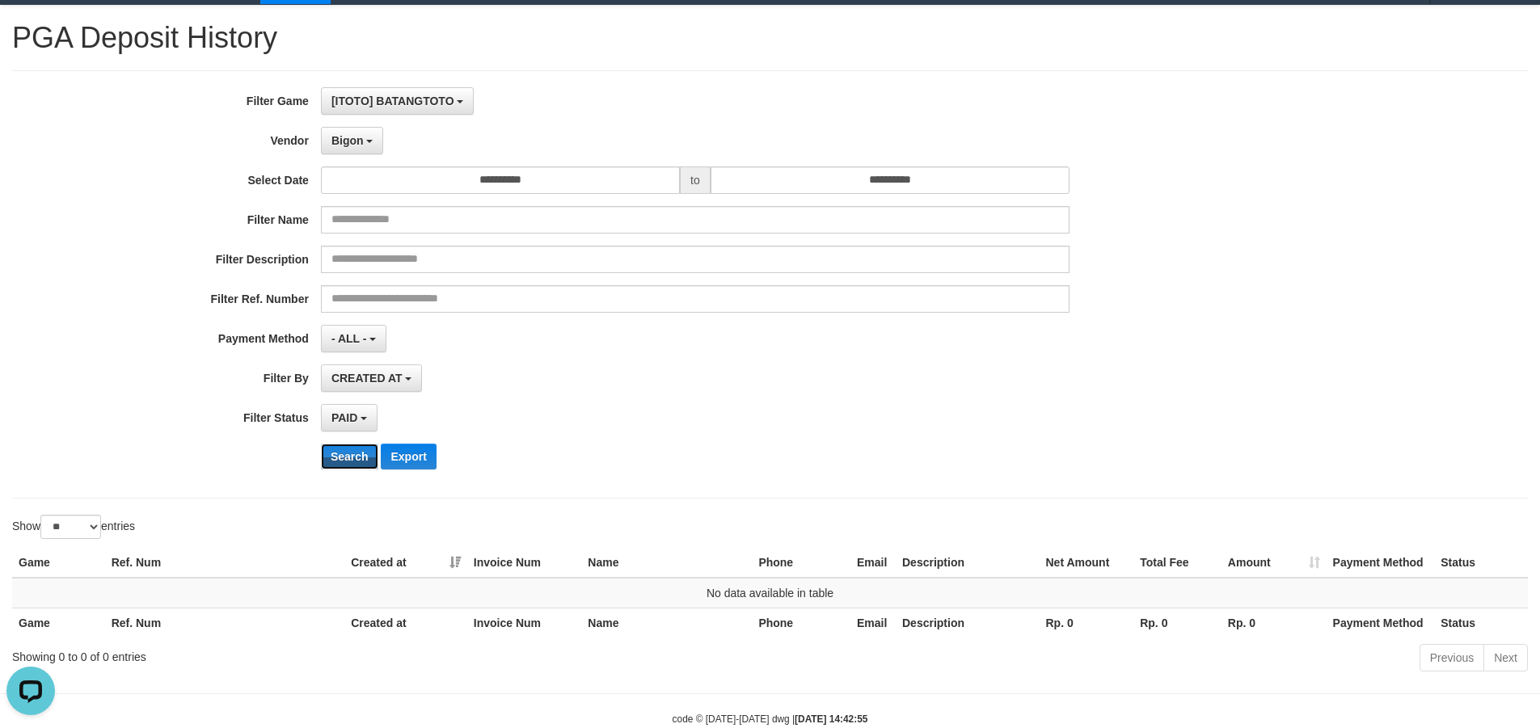
scroll to position [0, 0]
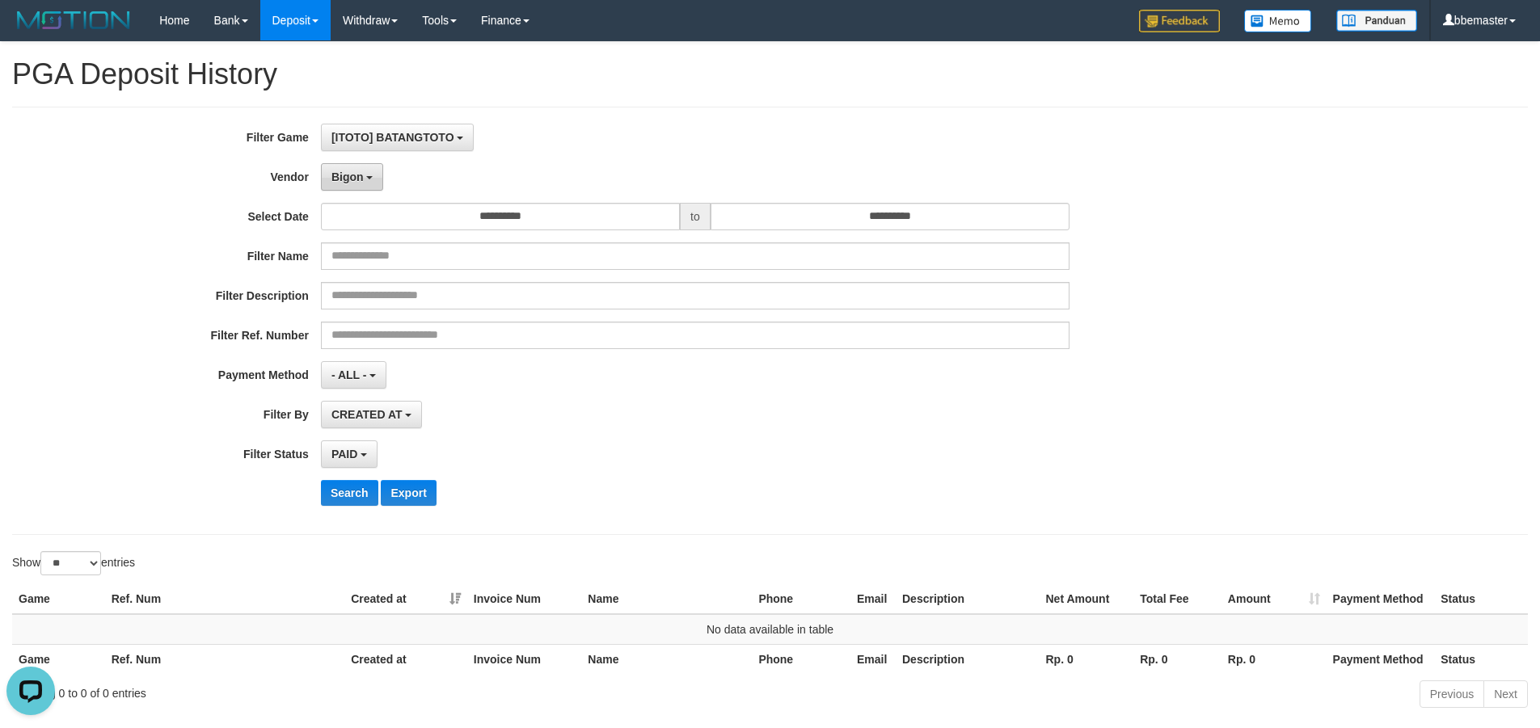
click at [371, 175] on button "Bigon" at bounding box center [352, 176] width 63 height 27
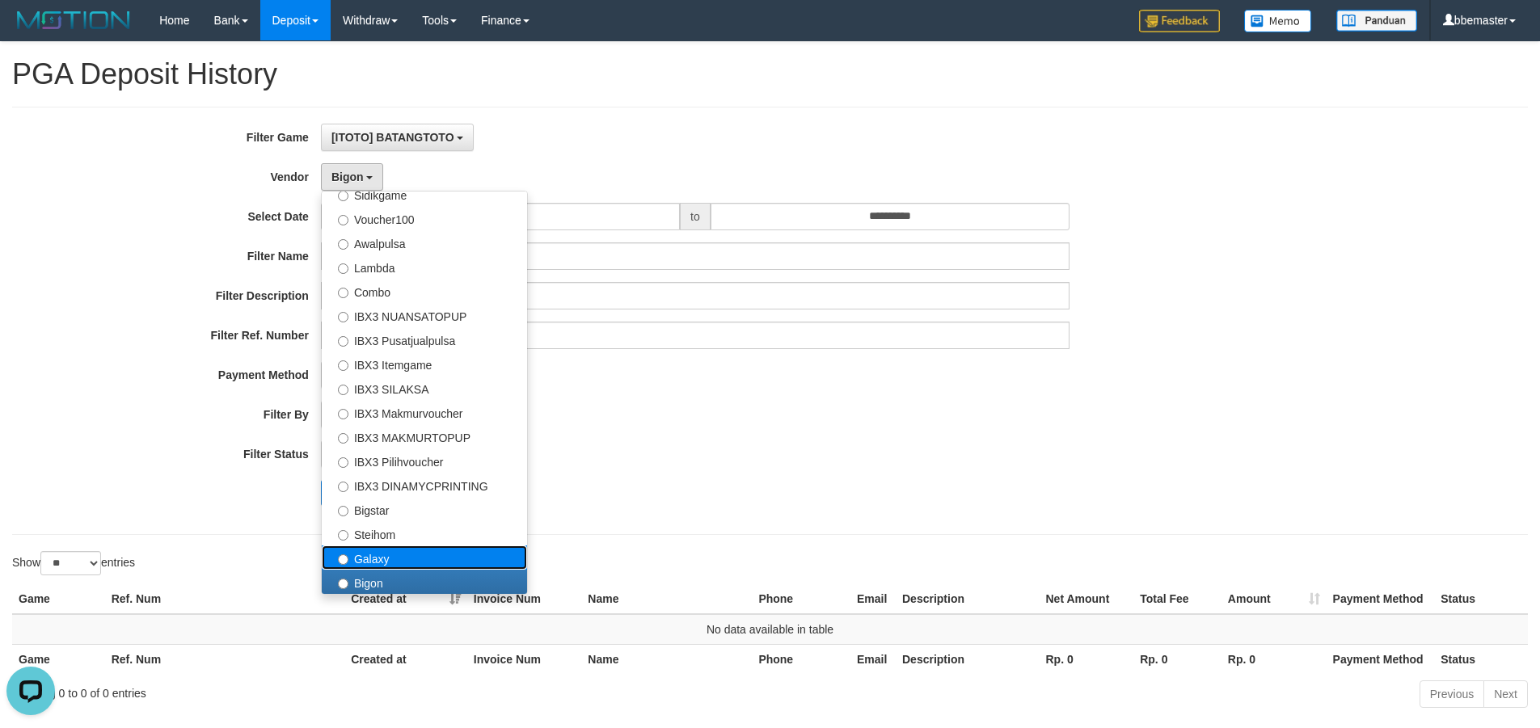
click at [372, 551] on label "Galaxy" at bounding box center [424, 558] width 205 height 24
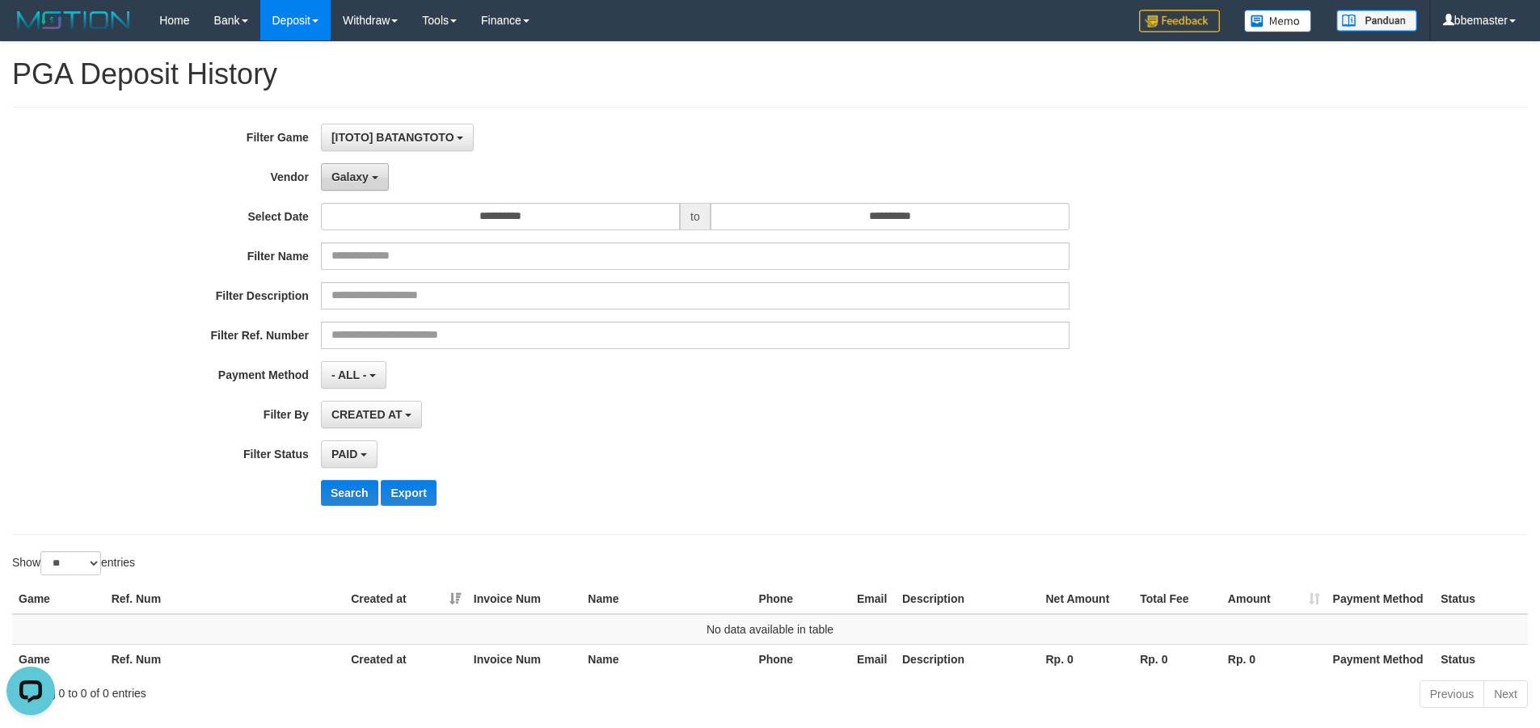
click at [353, 176] on span "Galaxy" at bounding box center [349, 177] width 37 height 13
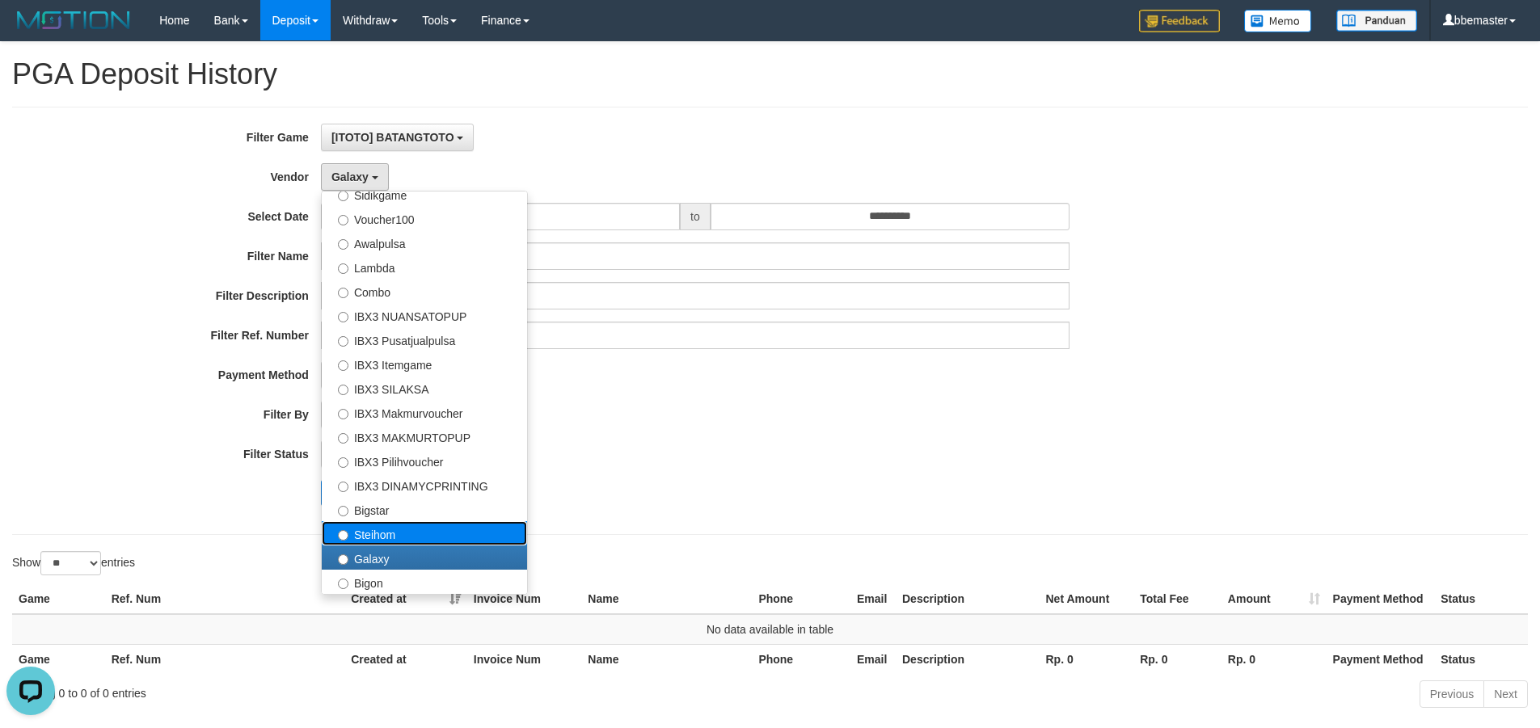
click at [396, 531] on label "Steihom" at bounding box center [424, 533] width 205 height 24
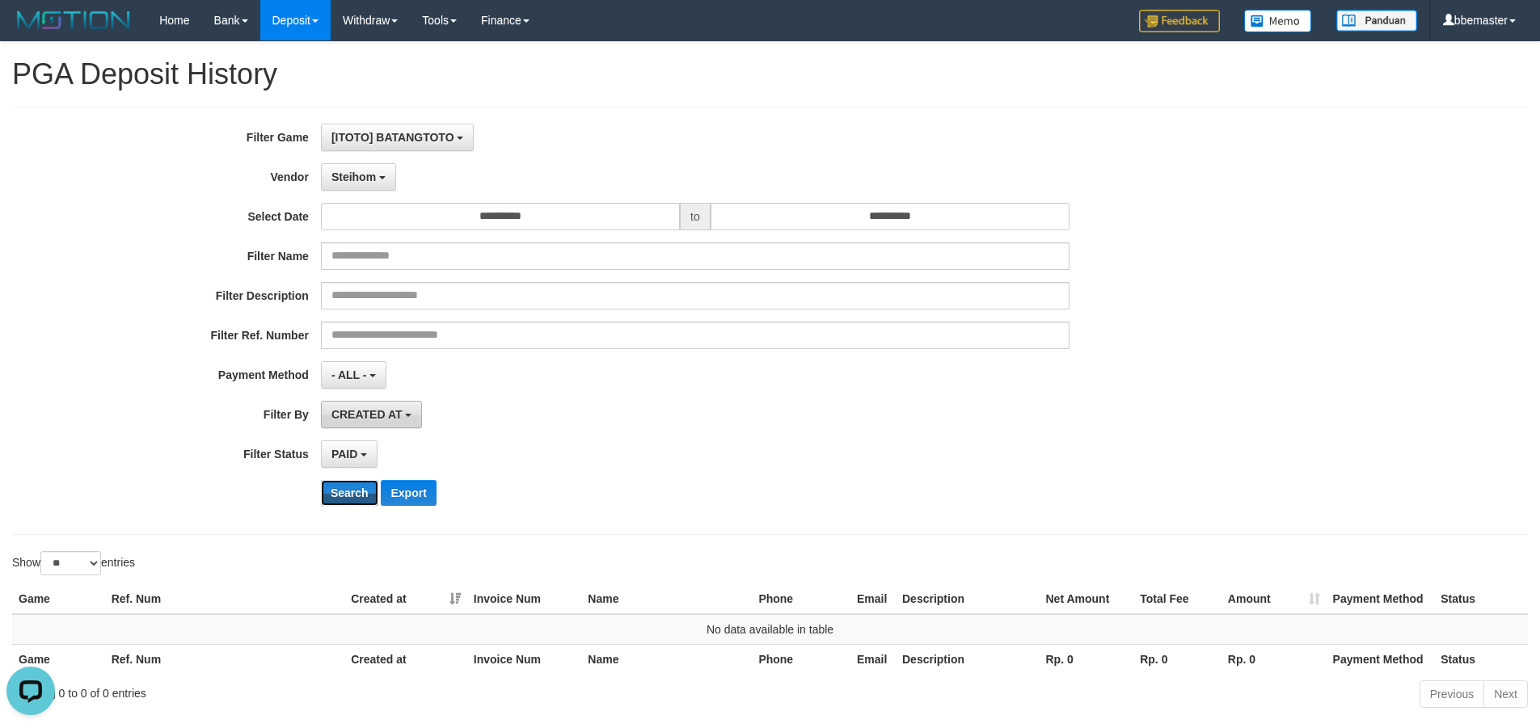
drag, startPoint x: 350, startPoint y: 491, endPoint x: 357, endPoint y: 410, distance: 81.1
click at [350, 486] on button "Search" at bounding box center [349, 493] width 57 height 26
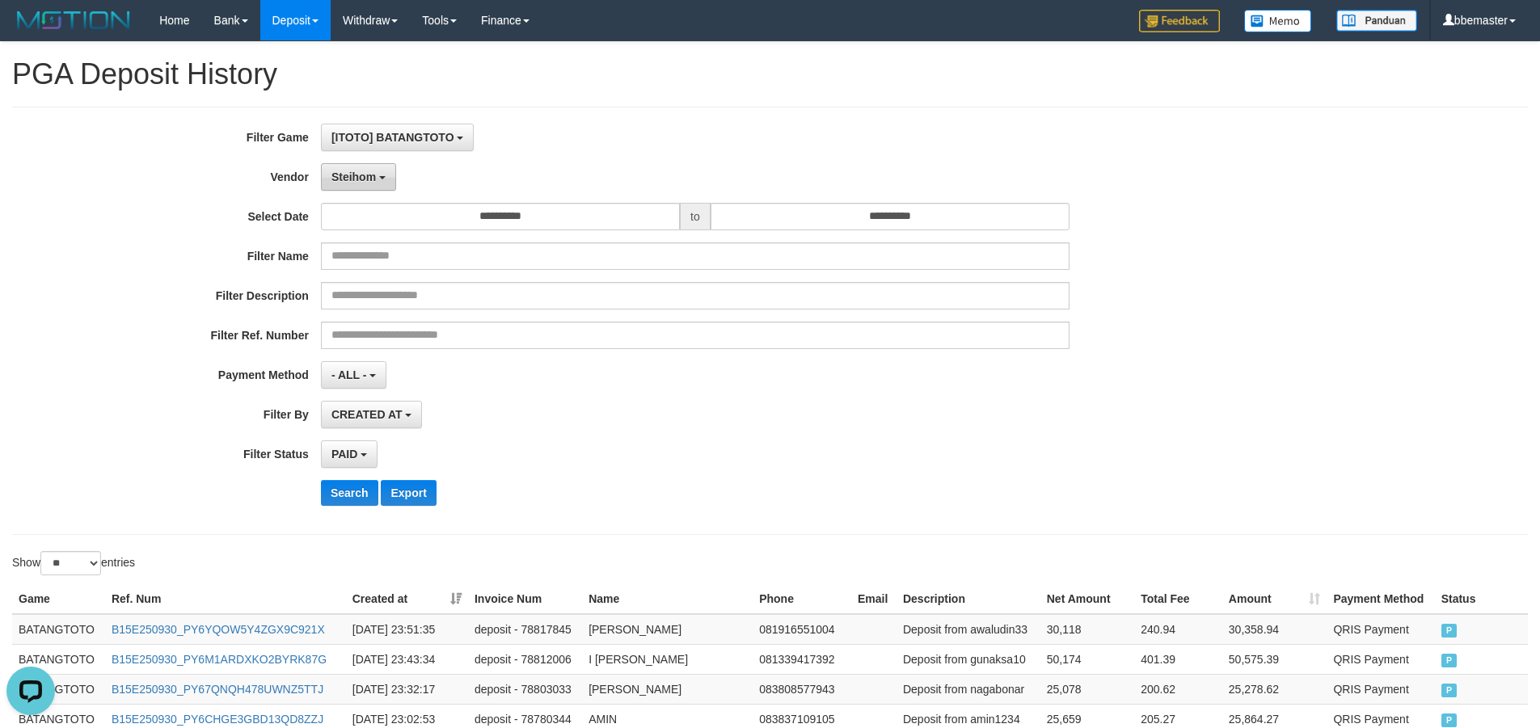
click at [355, 177] on span "Steihom" at bounding box center [353, 177] width 44 height 13
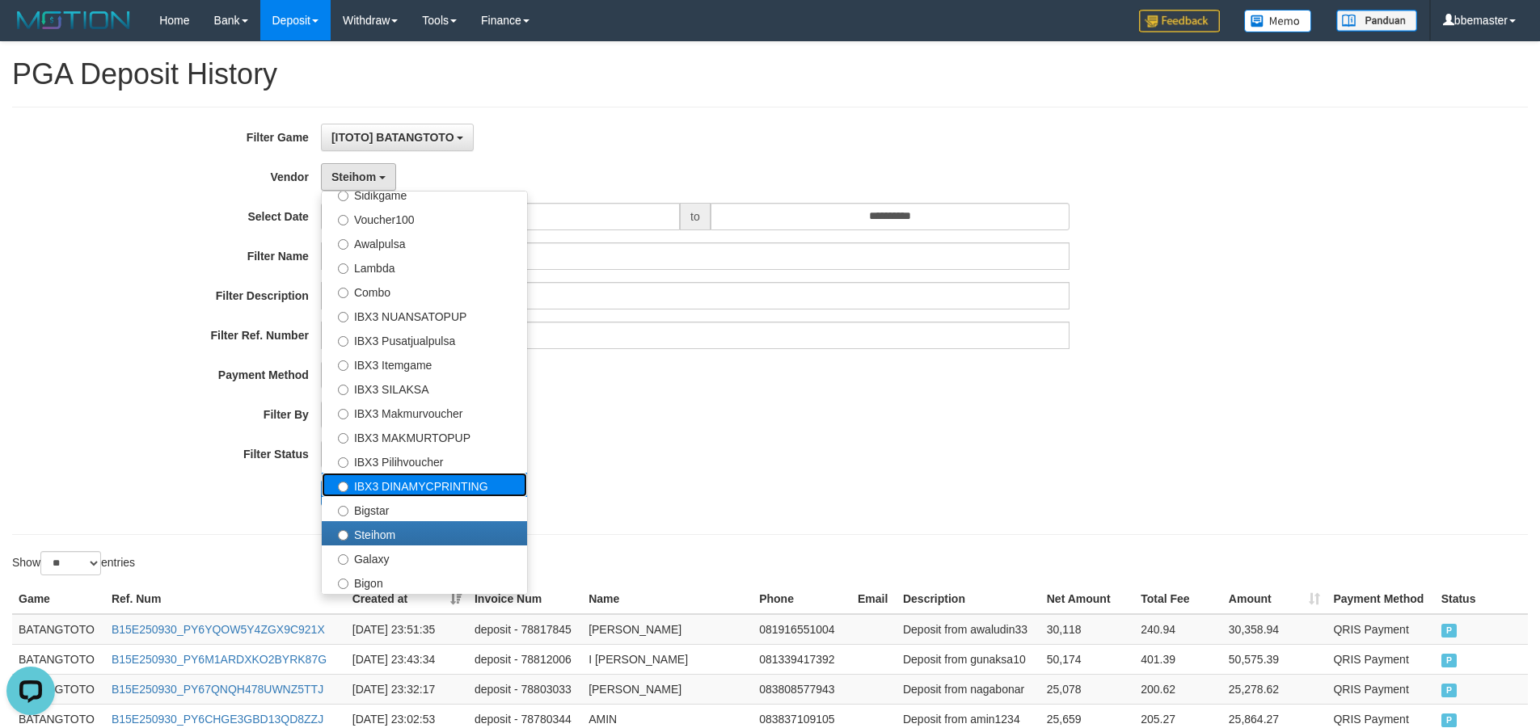
click at [386, 490] on label "IBX3 DINAMYCPRINTING" at bounding box center [424, 485] width 205 height 24
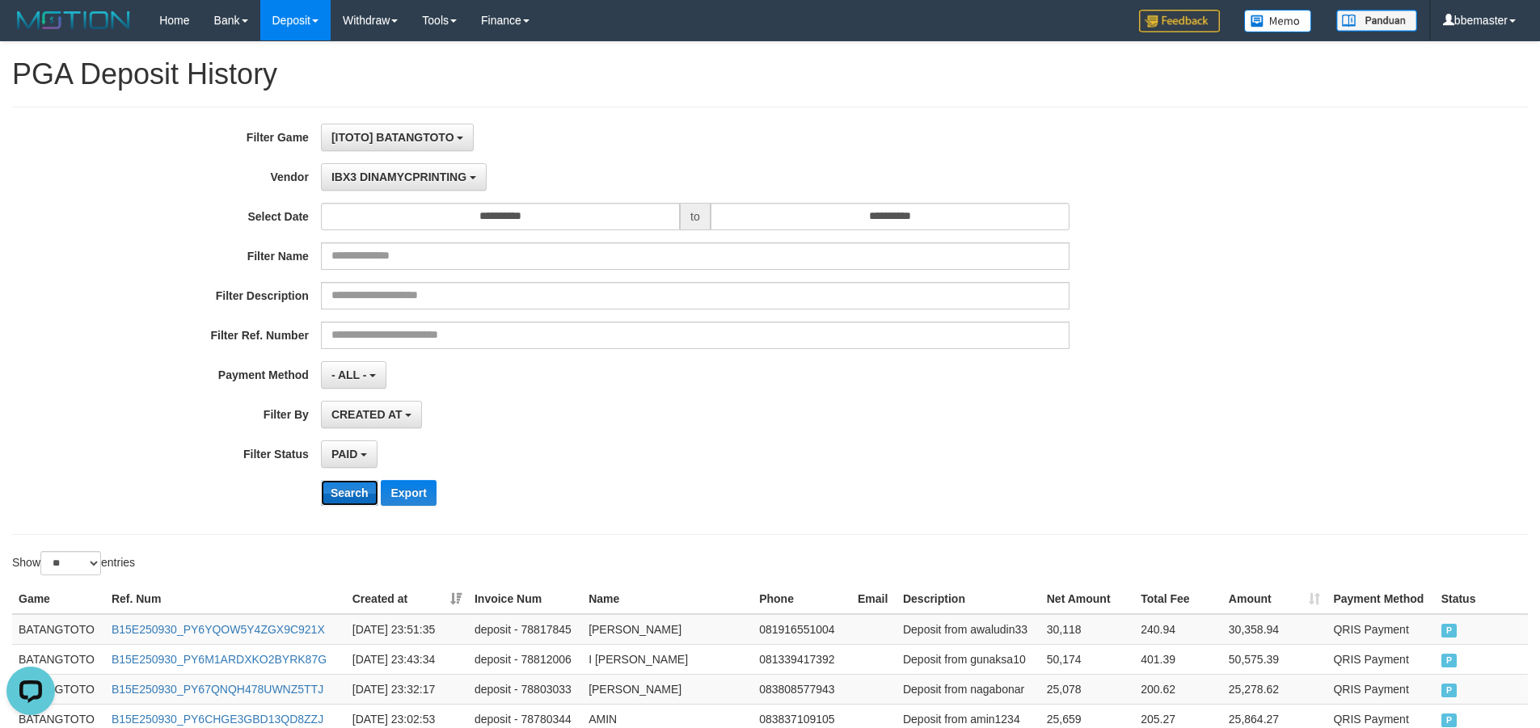
click at [351, 485] on button "Search" at bounding box center [349, 493] width 57 height 26
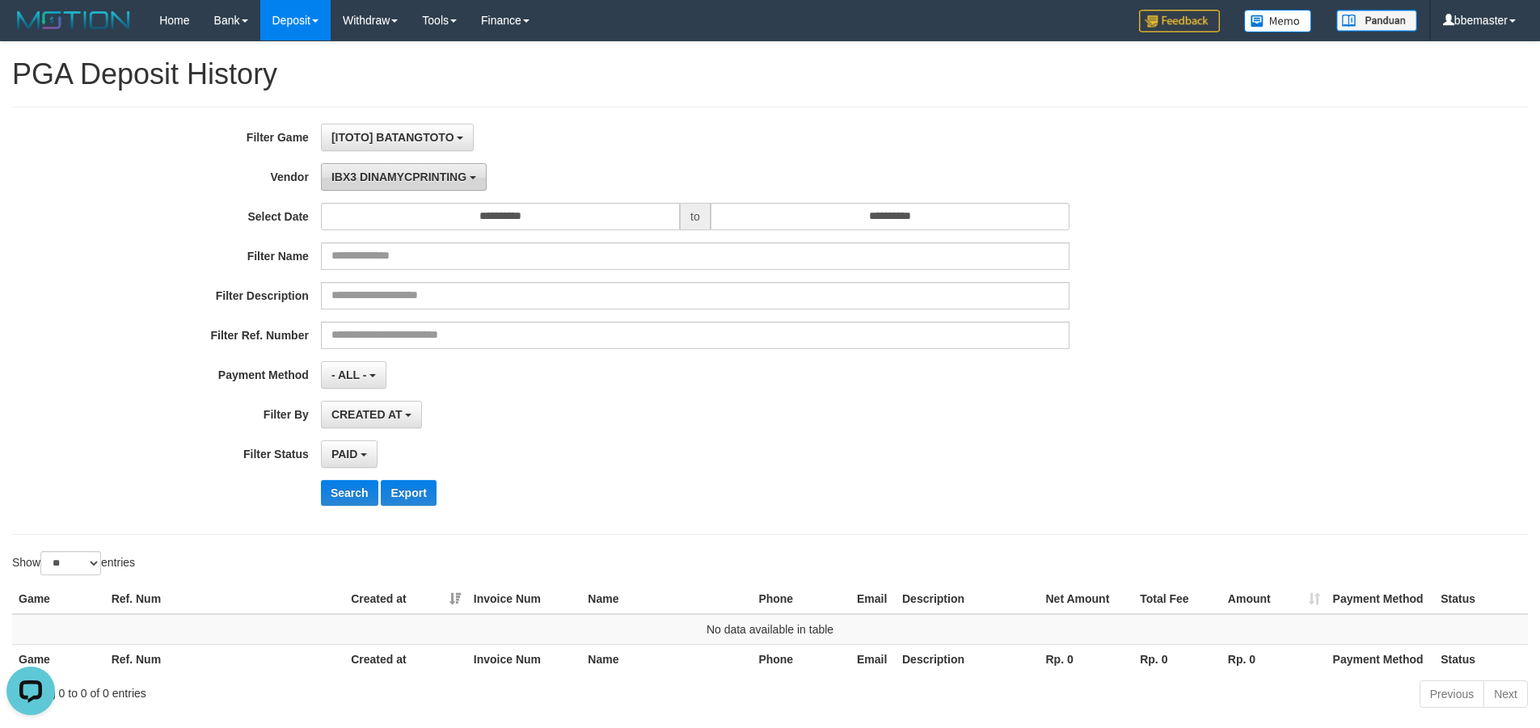
click at [362, 177] on span "IBX3 DINAMYCPRINTING" at bounding box center [398, 177] width 135 height 13
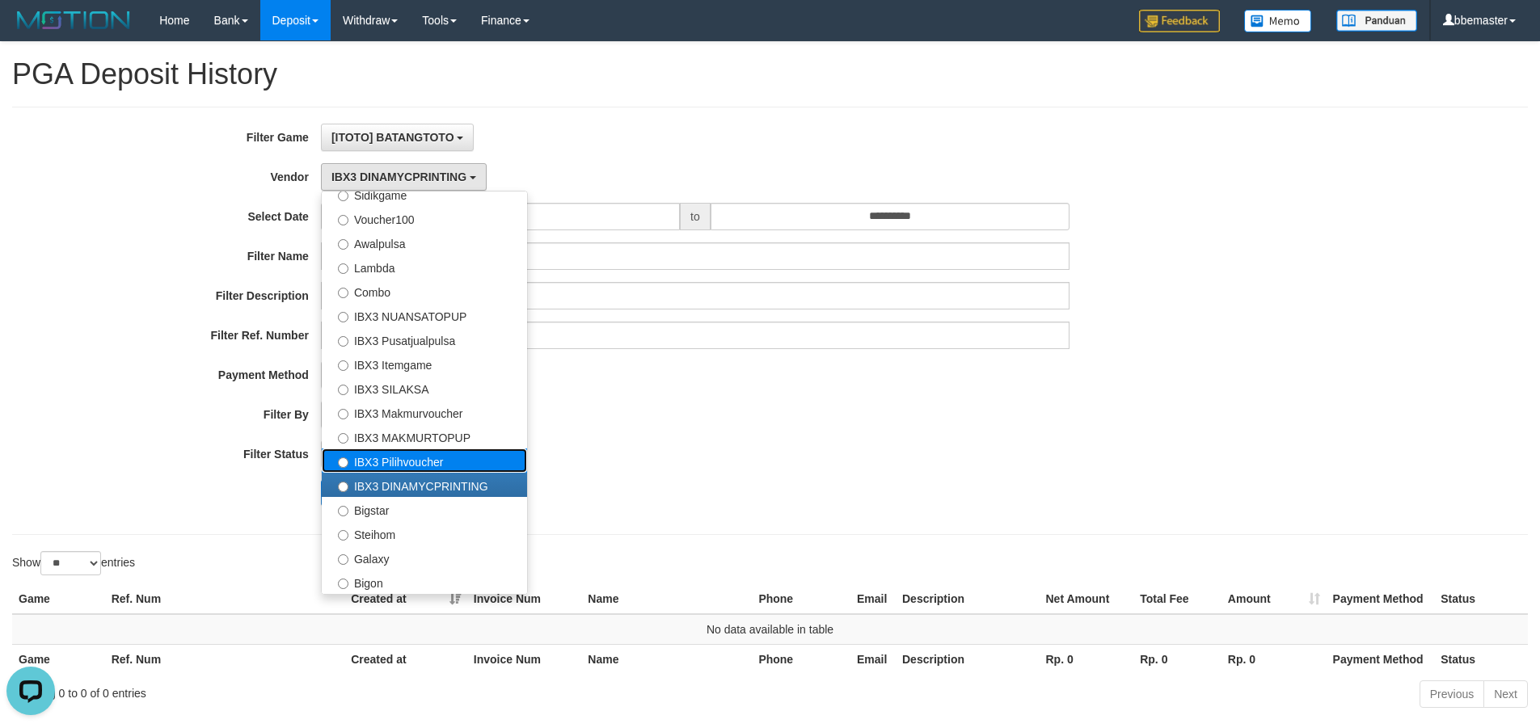
click at [382, 460] on label "IBX3 Pilihvoucher" at bounding box center [424, 461] width 205 height 24
select select "**********"
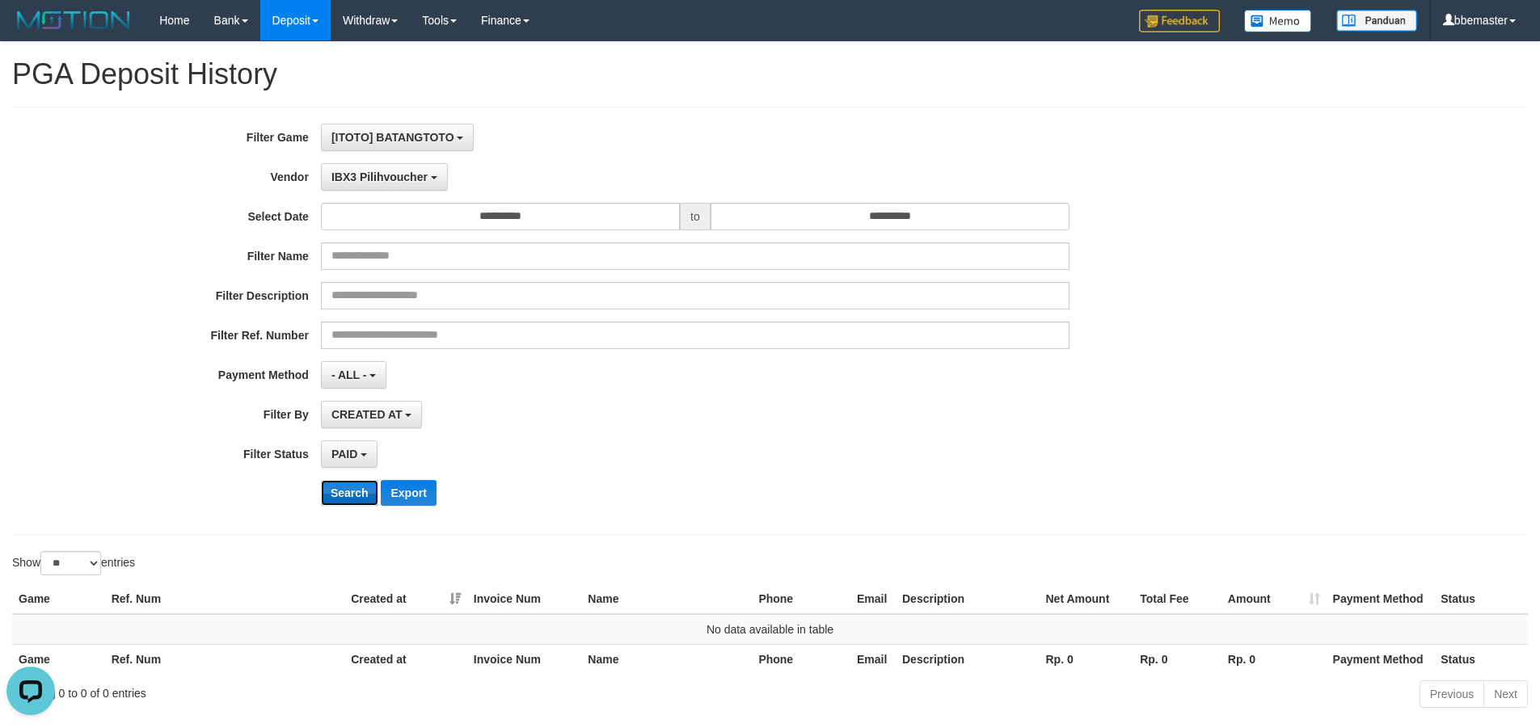
click at [344, 493] on button "Search" at bounding box center [349, 493] width 57 height 26
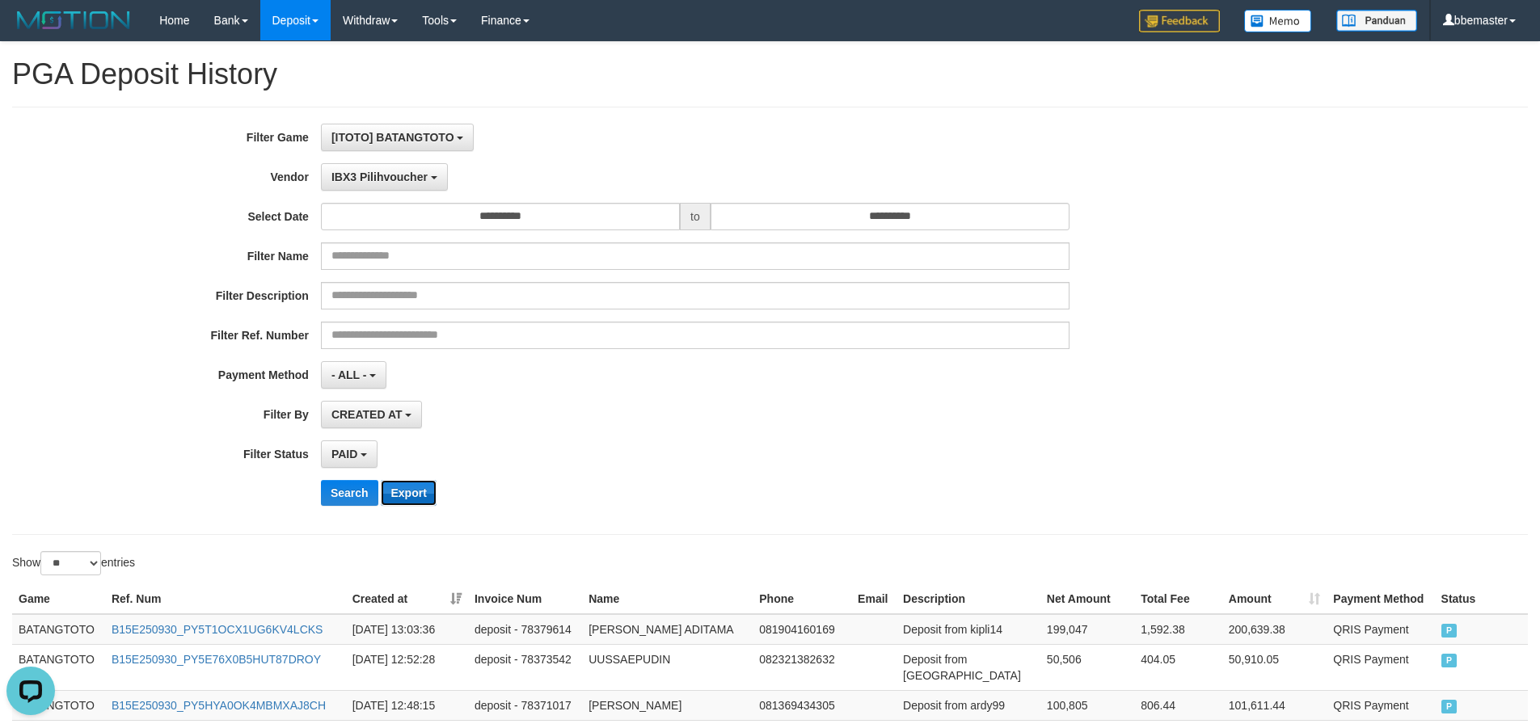
click at [410, 496] on button "Export" at bounding box center [408, 493] width 55 height 26
